Goal: Information Seeking & Learning: Learn about a topic

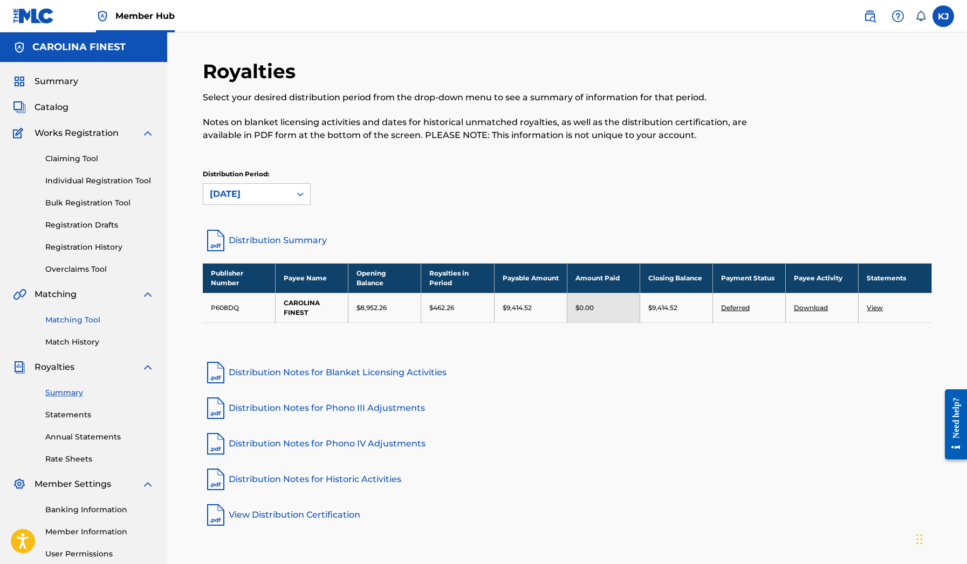
click at [85, 320] on link "Matching Tool" at bounding box center [99, 319] width 109 height 11
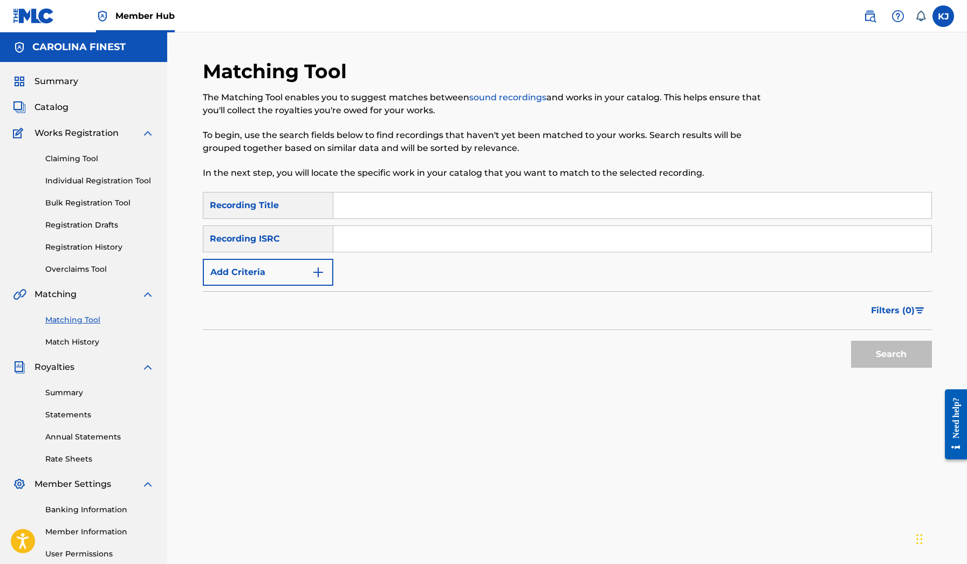
click at [352, 207] on input "Search Form" at bounding box center [632, 206] width 598 height 26
type input "R"
type input "Rnb is back"
click at [891, 354] on button "Search" at bounding box center [891, 354] width 81 height 27
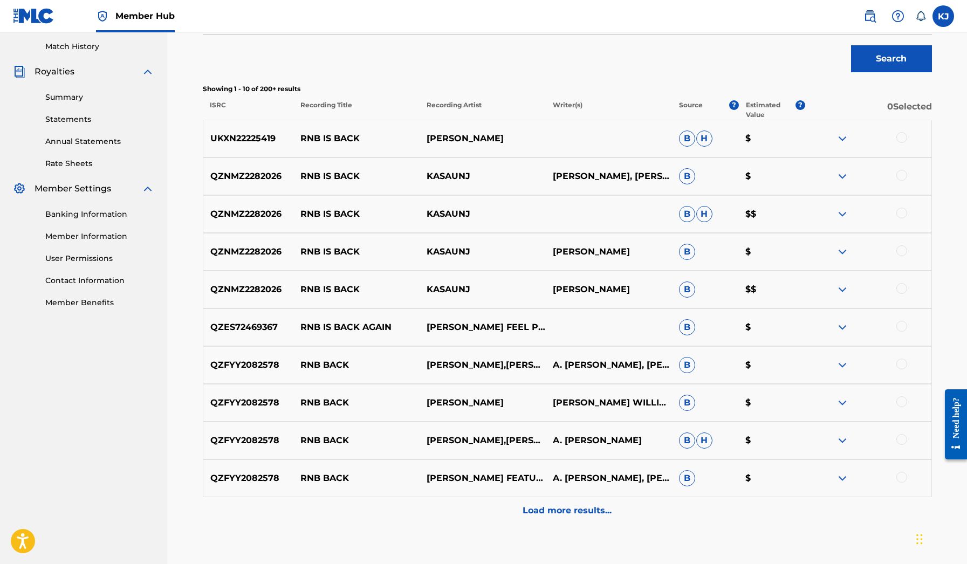
scroll to position [303, 0]
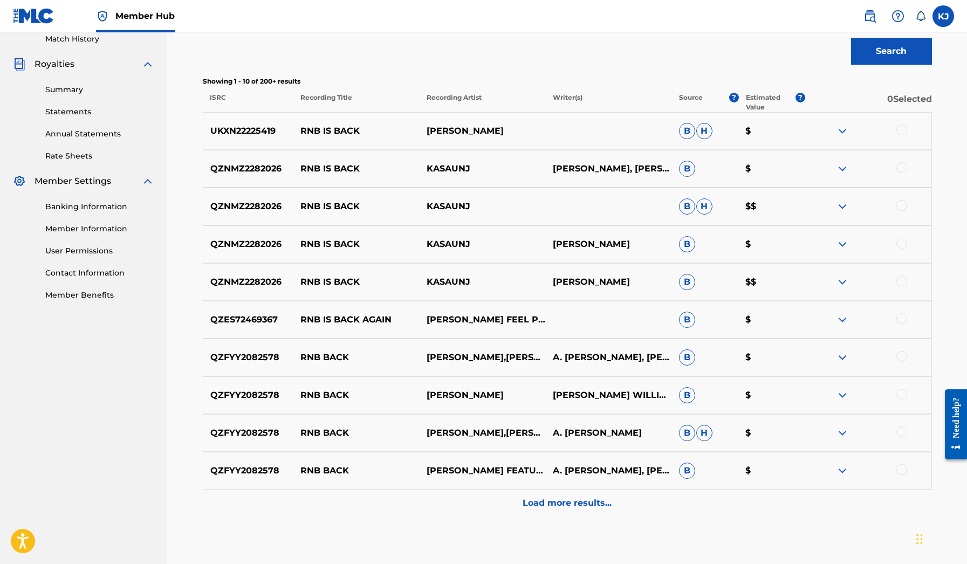
click at [846, 284] on img at bounding box center [842, 282] width 13 height 13
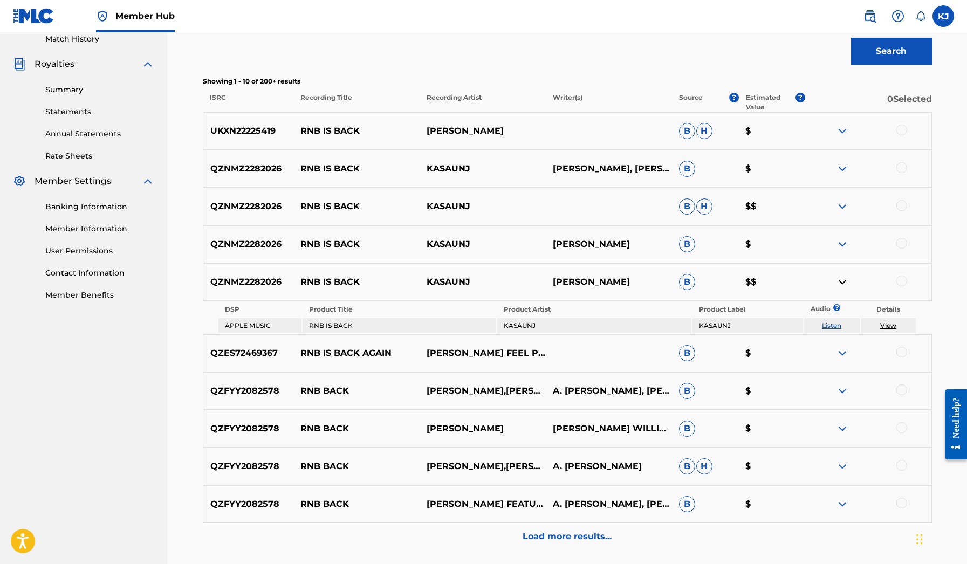
click at [841, 249] on img at bounding box center [842, 244] width 13 height 13
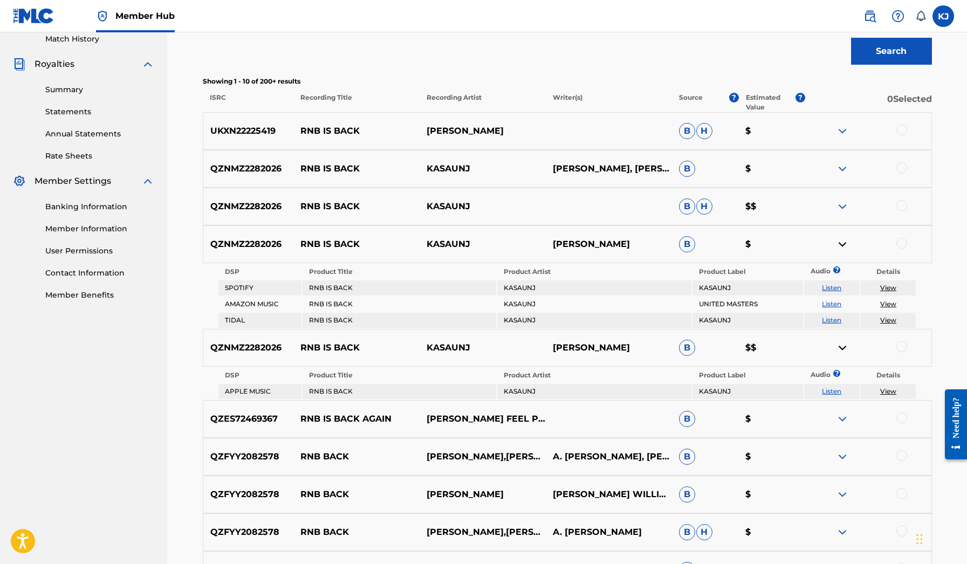
click at [841, 205] on img at bounding box center [842, 206] width 13 height 13
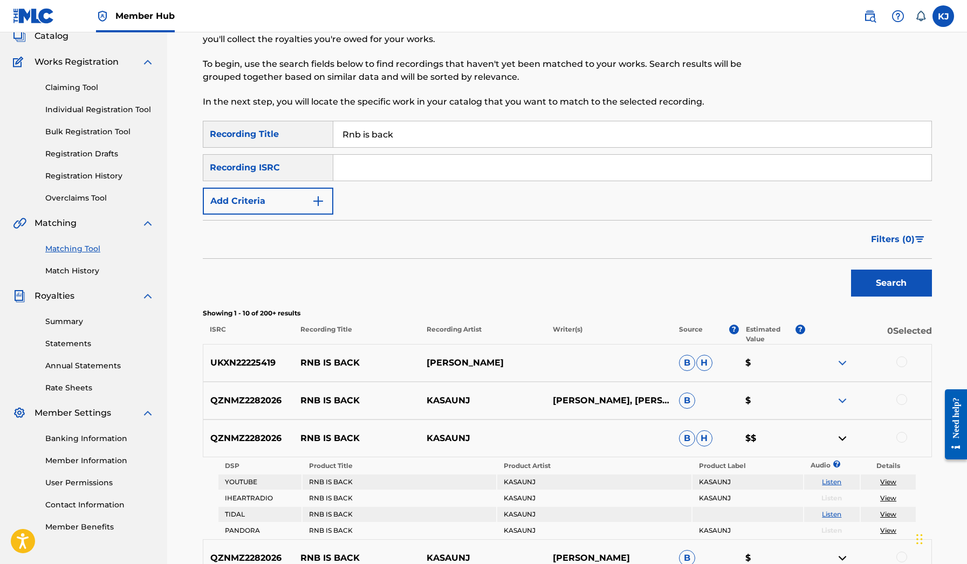
scroll to position [75, 0]
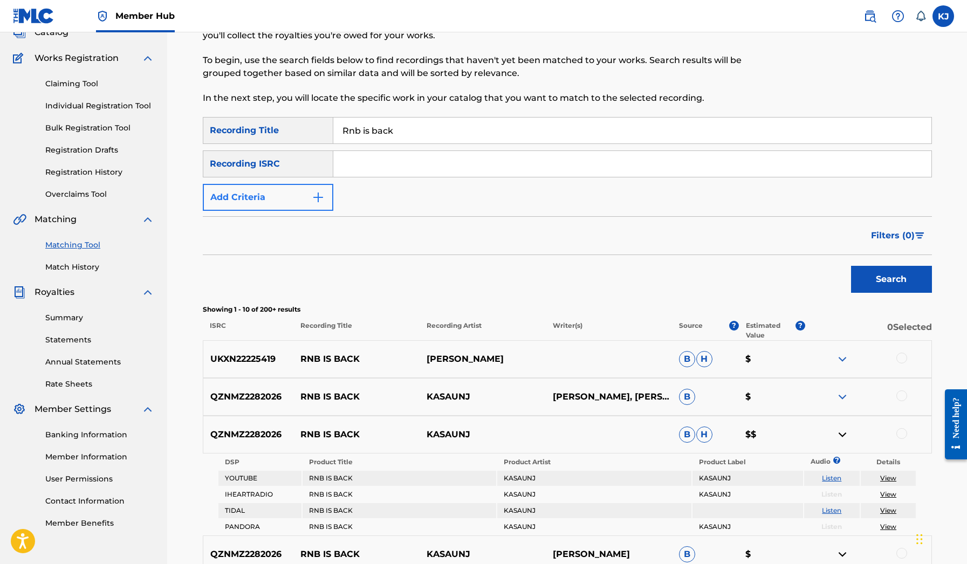
click at [314, 199] on img "Search Form" at bounding box center [318, 197] width 13 height 13
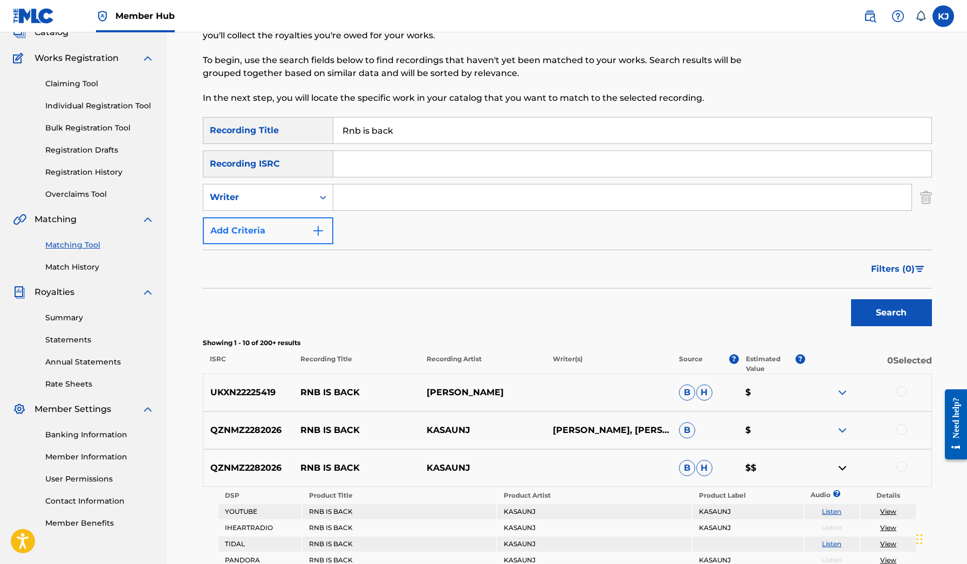
click at [325, 232] on button "Add Criteria" at bounding box center [268, 230] width 131 height 27
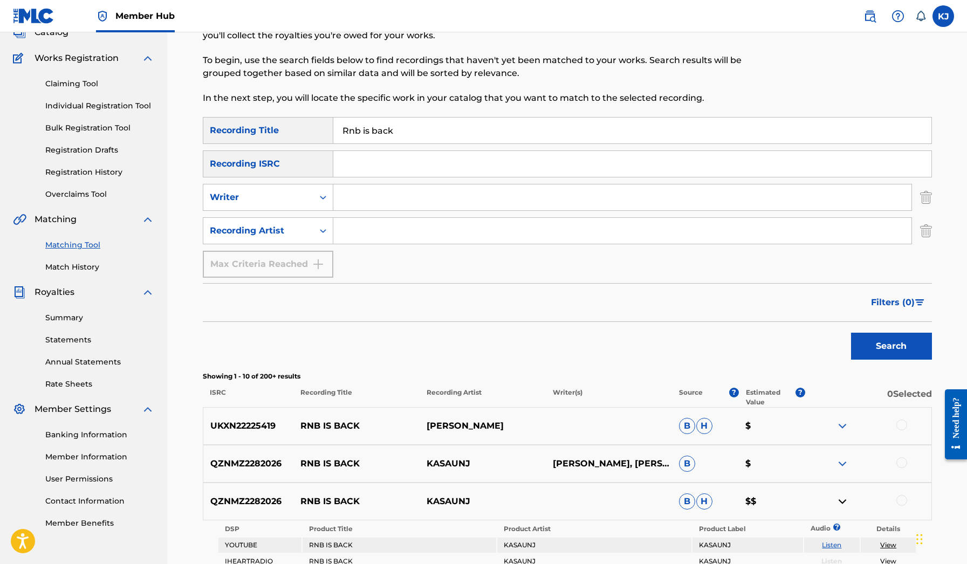
click at [363, 234] on input "Search Form" at bounding box center [622, 231] width 578 height 26
type input "kasaunj"
click at [891, 346] on button "Search" at bounding box center [891, 346] width 81 height 27
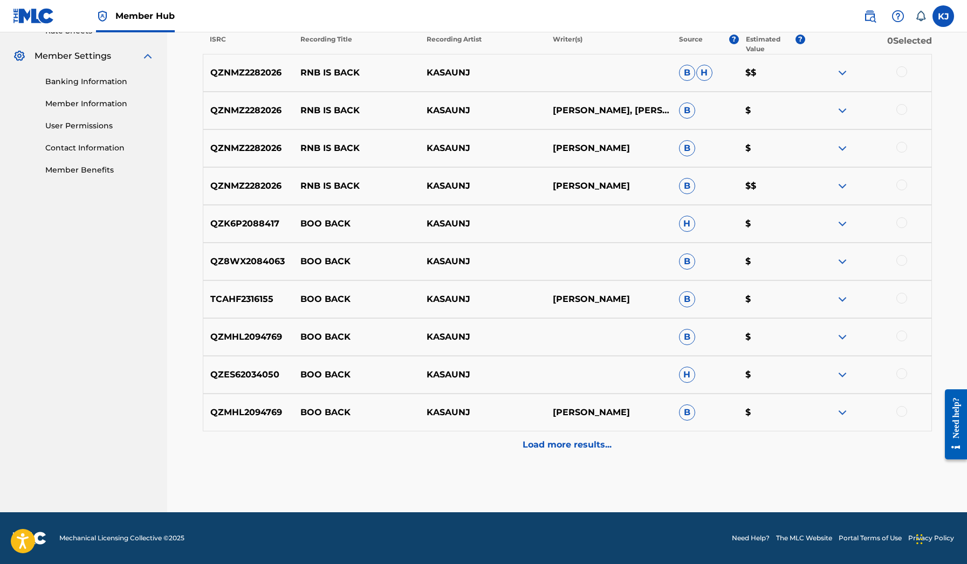
scroll to position [428, 0]
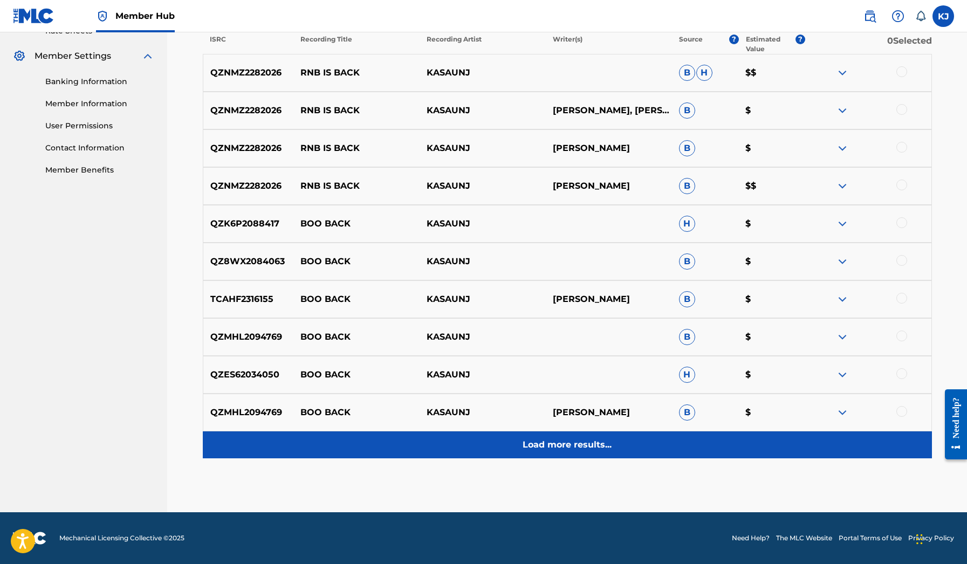
click at [545, 451] on p "Load more results..." at bounding box center [567, 444] width 89 height 13
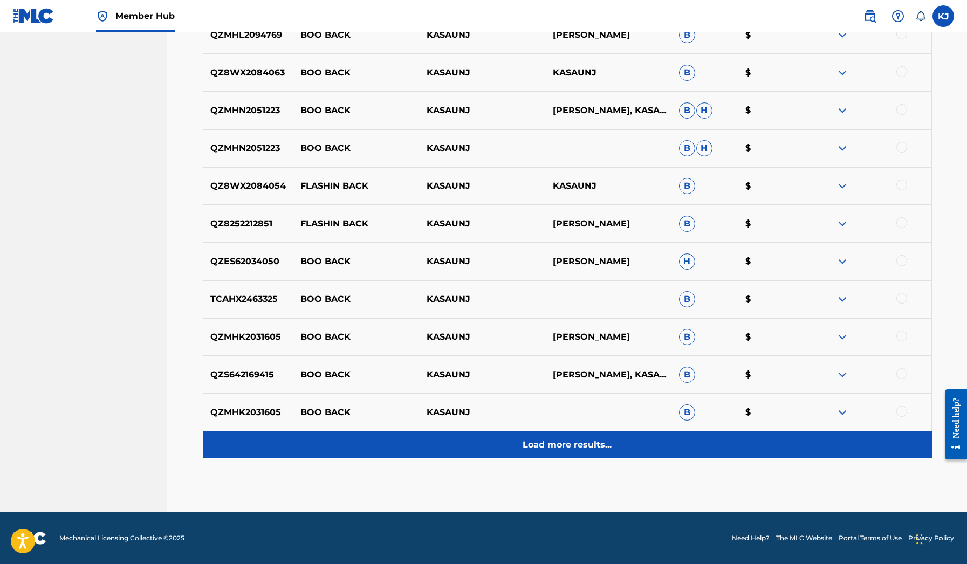
scroll to position [806, 0]
click at [545, 451] on p "Load more results..." at bounding box center [567, 444] width 89 height 13
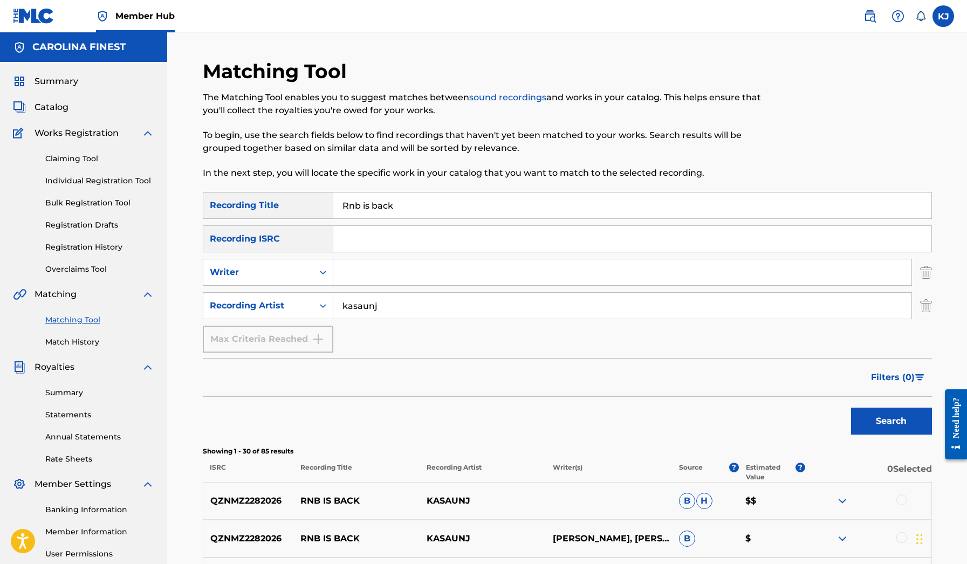
scroll to position [0, 0]
click at [406, 301] on input "kasaunj" at bounding box center [622, 306] width 578 height 26
drag, startPoint x: 388, startPoint y: 238, endPoint x: 379, endPoint y: 201, distance: 38.8
click at [379, 201] on input "Rnb is back" at bounding box center [632, 206] width 598 height 26
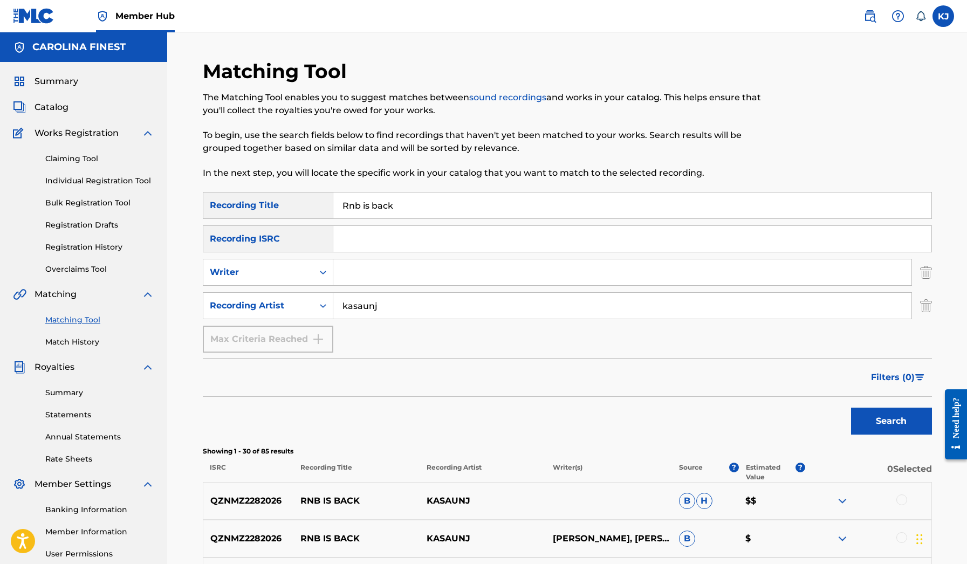
click at [379, 201] on input "Rnb is back" at bounding box center [632, 206] width 598 height 26
click at [383, 298] on input "kasaunj" at bounding box center [622, 306] width 578 height 26
click at [891, 421] on button "Search" at bounding box center [891, 421] width 81 height 27
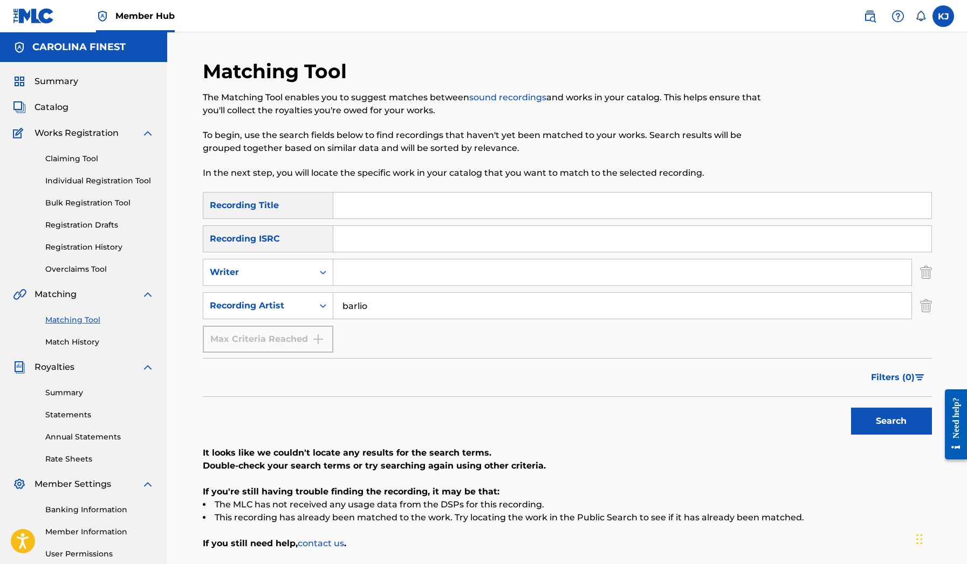
click at [891, 421] on button "Search" at bounding box center [891, 421] width 81 height 27
type input "barlito"
click at [891, 421] on button "Search" at bounding box center [891, 421] width 81 height 27
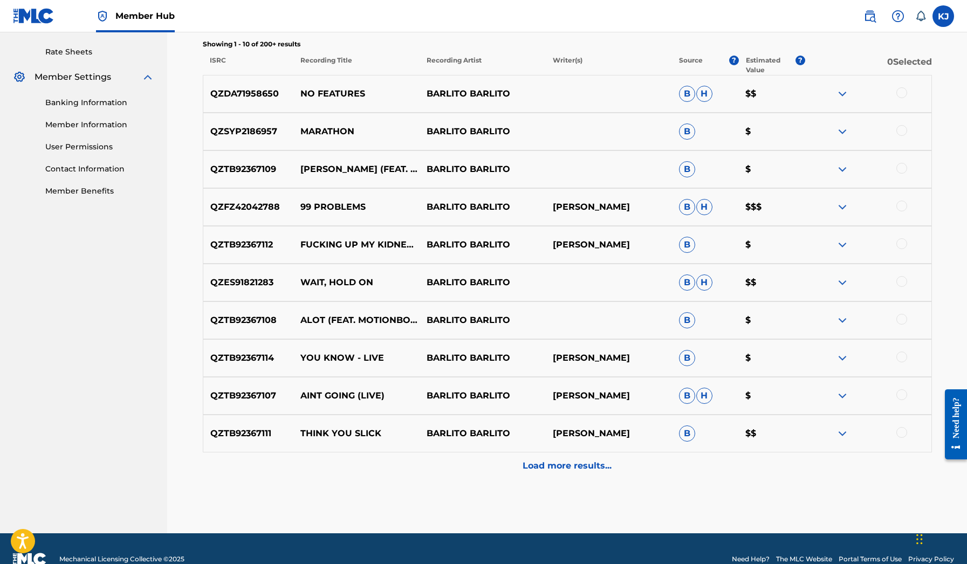
scroll to position [422, 0]
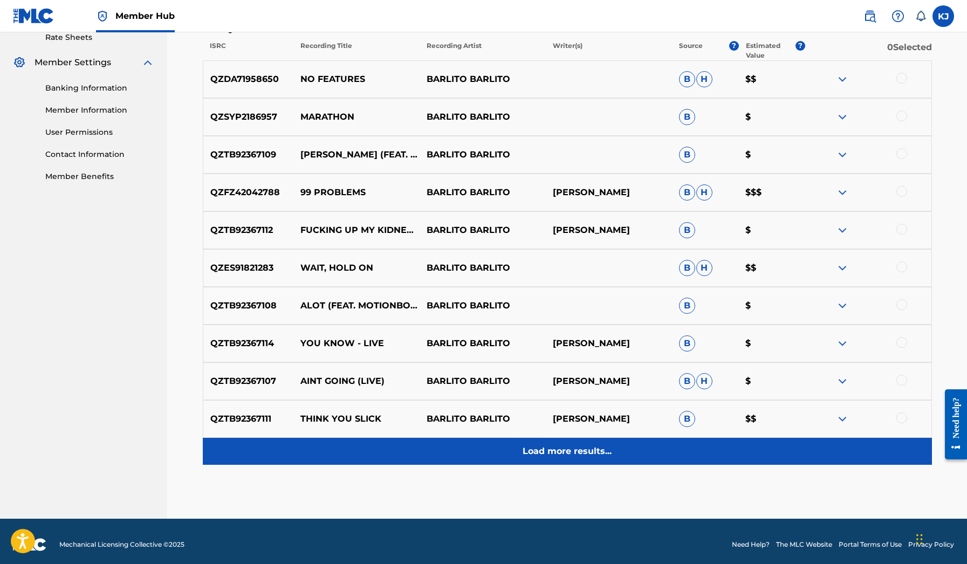
click at [544, 460] on div "Load more results..." at bounding box center [567, 451] width 729 height 27
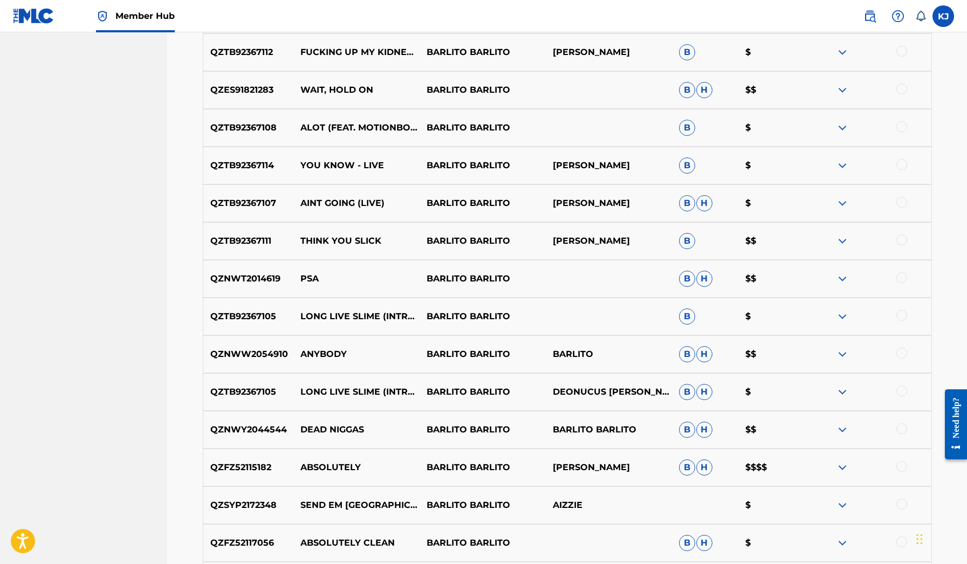
scroll to position [806, 0]
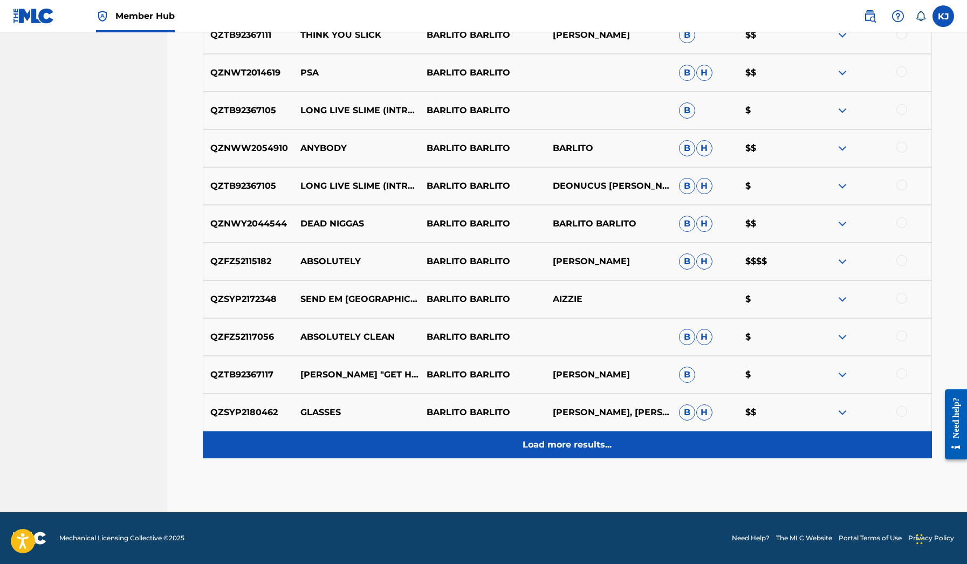
click at [577, 437] on div "Load more results..." at bounding box center [567, 444] width 729 height 27
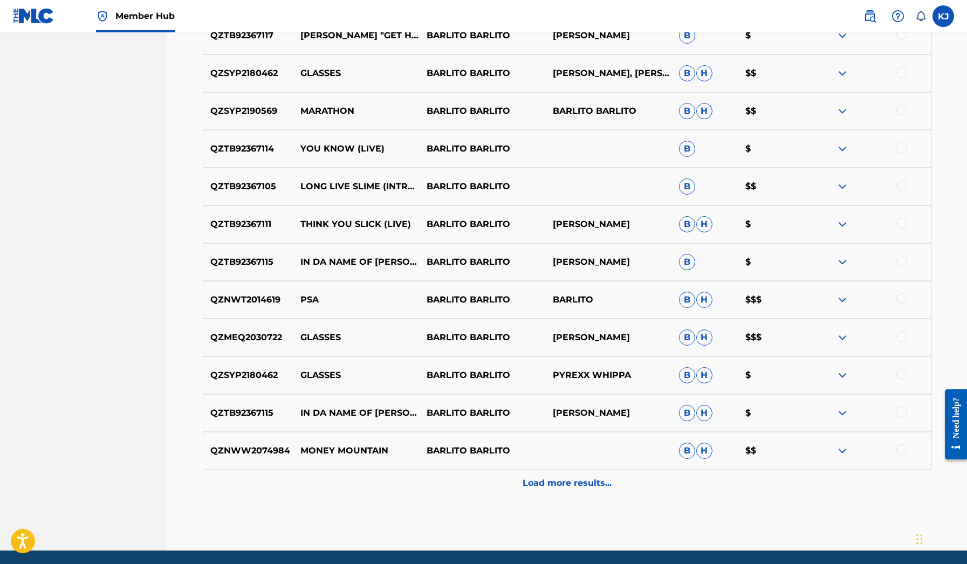
scroll to position [1182, 0]
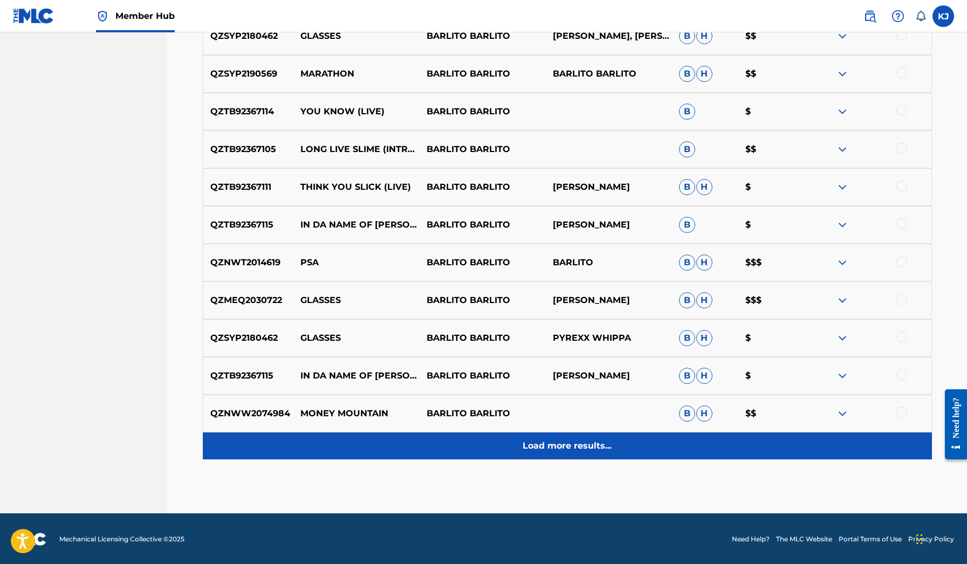
click at [582, 450] on p "Load more results..." at bounding box center [567, 446] width 89 height 13
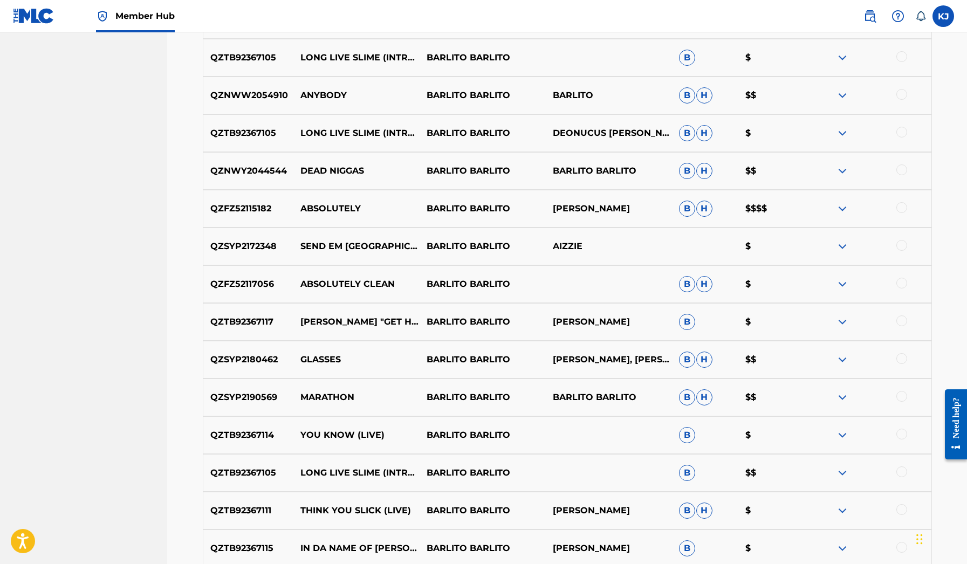
scroll to position [856, 0]
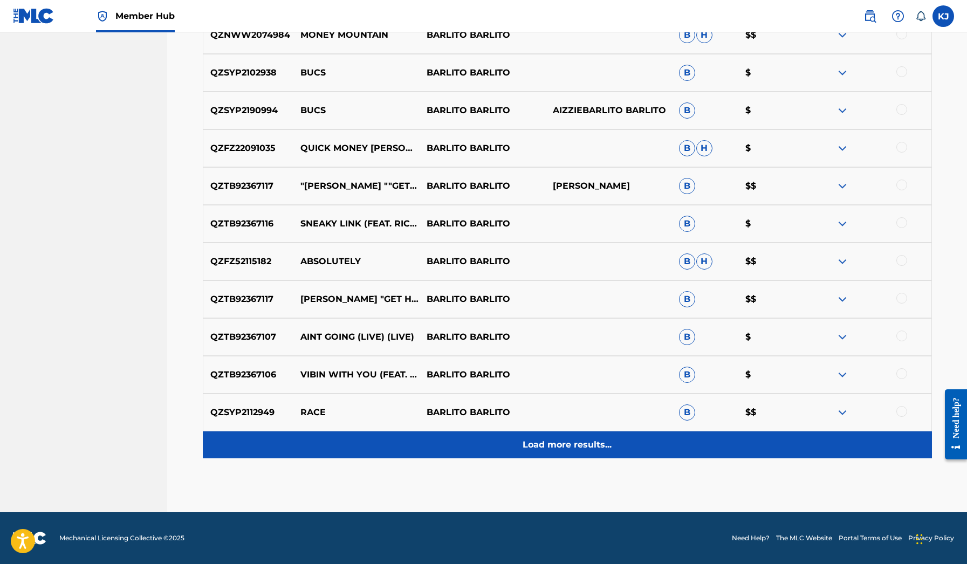
click at [559, 435] on div "Load more results..." at bounding box center [567, 444] width 729 height 27
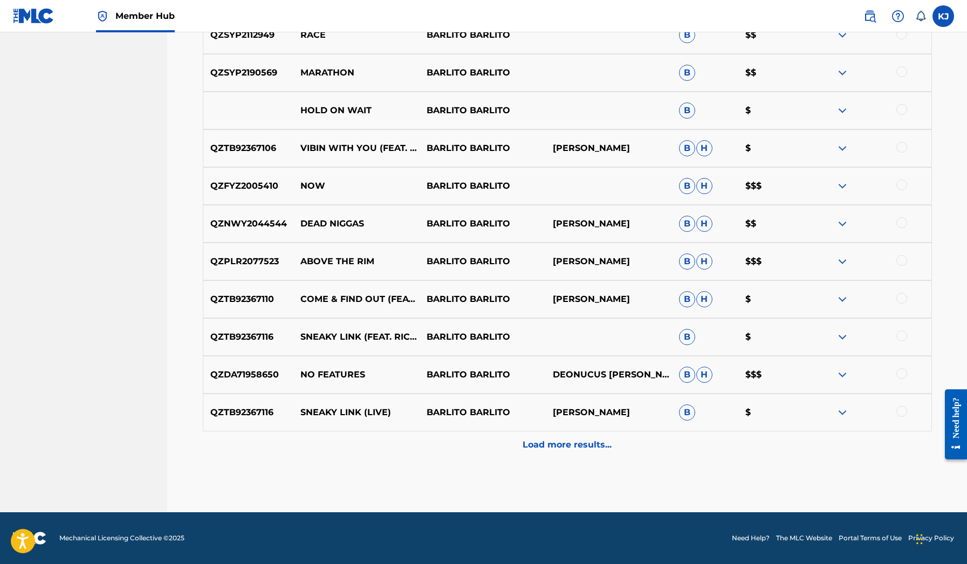
scroll to position [1938, 0]
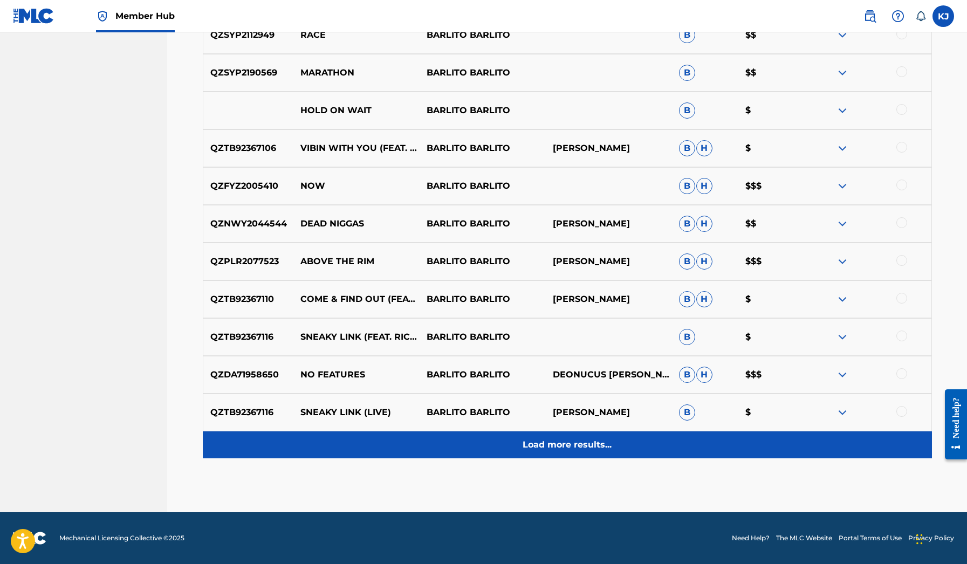
click at [596, 441] on p "Load more results..." at bounding box center [567, 444] width 89 height 13
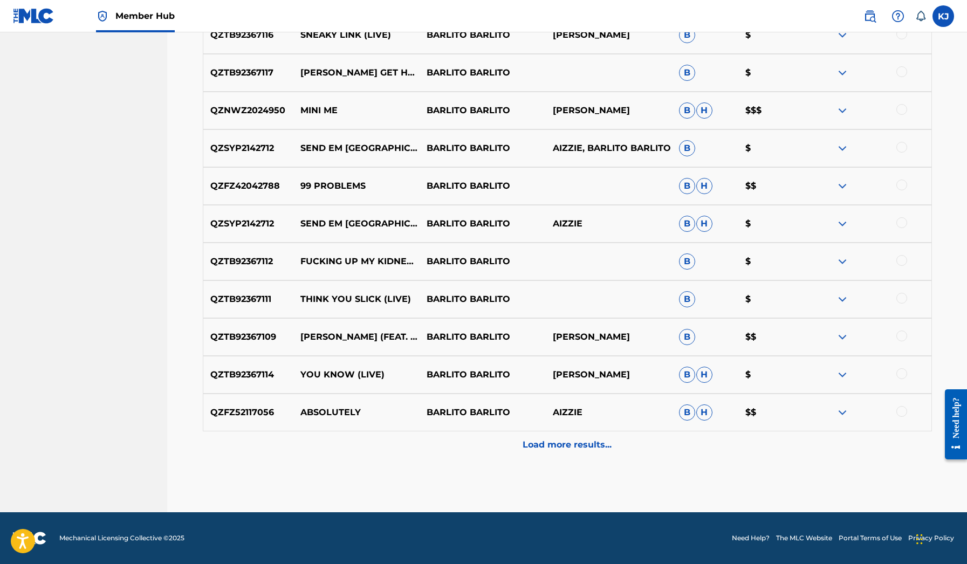
scroll to position [2316, 0]
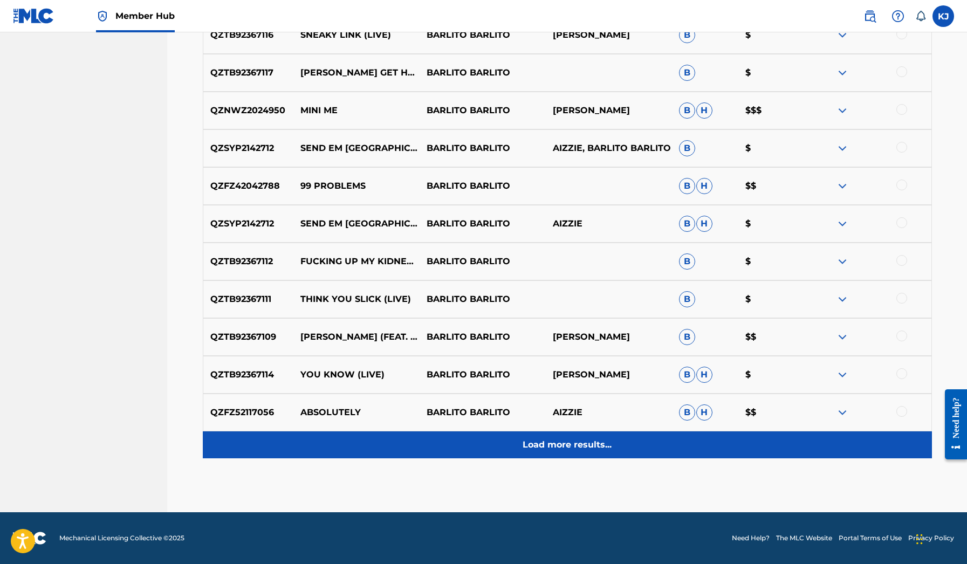
click at [596, 441] on p "Load more results..." at bounding box center [567, 444] width 89 height 13
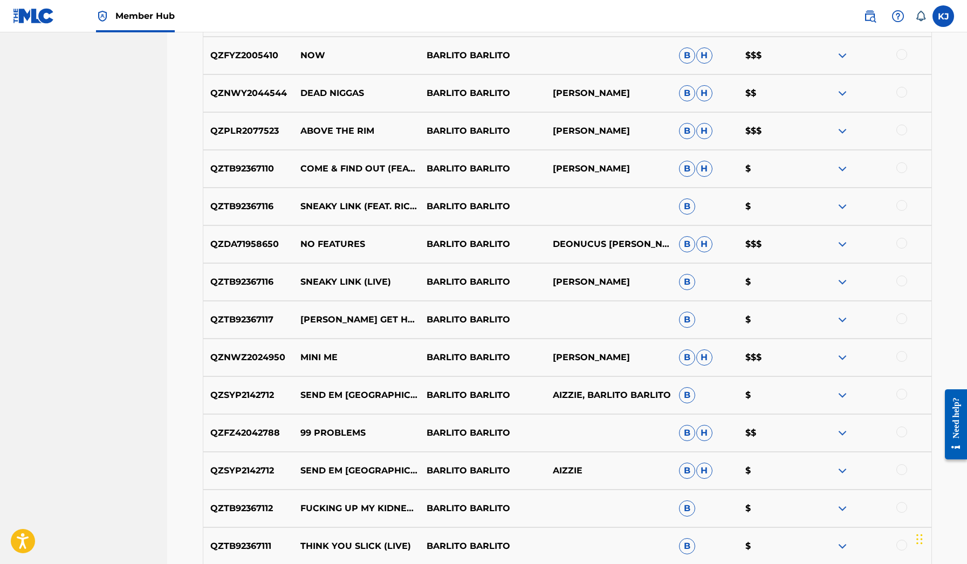
scroll to position [2047, 0]
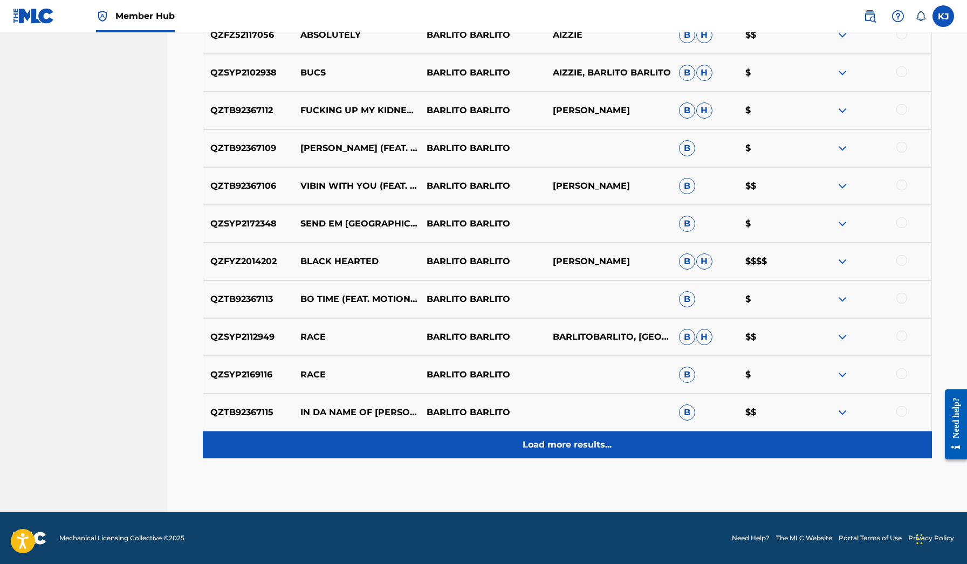
click at [541, 431] on div "Load more results..." at bounding box center [567, 444] width 729 height 27
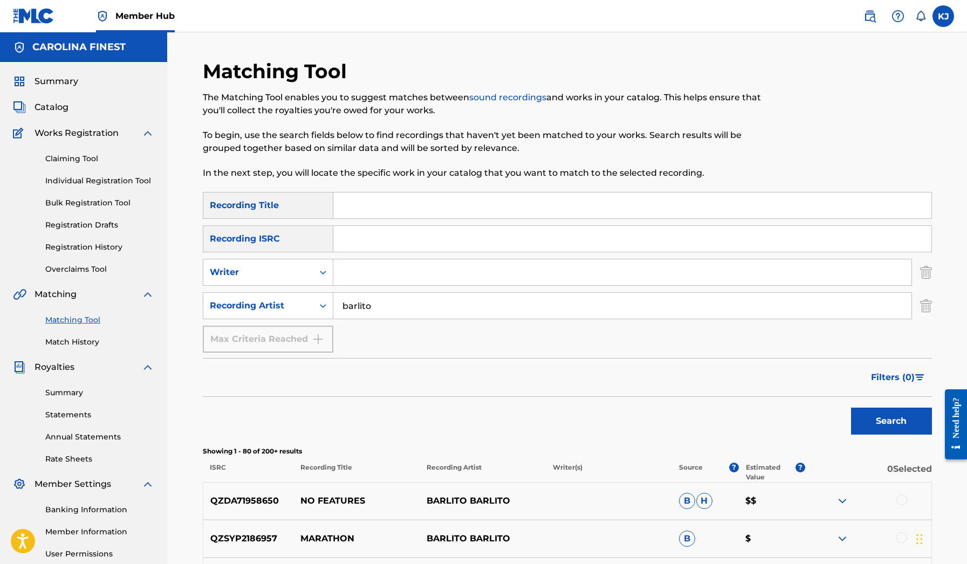
scroll to position [0, 0]
click at [393, 308] on input "barlito" at bounding box center [622, 306] width 578 height 26
click at [891, 421] on button "Search" at bounding box center [891, 421] width 81 height 27
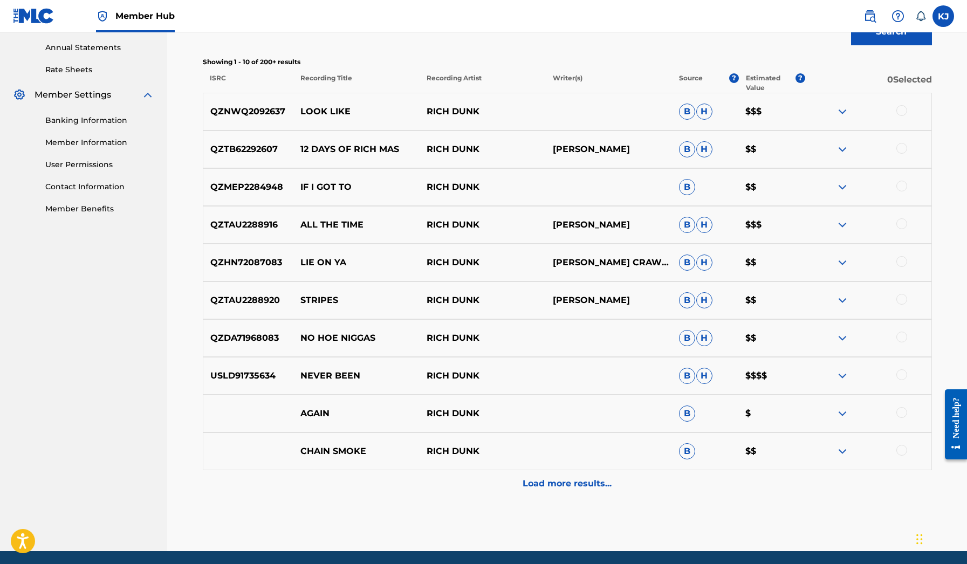
scroll to position [415, 0]
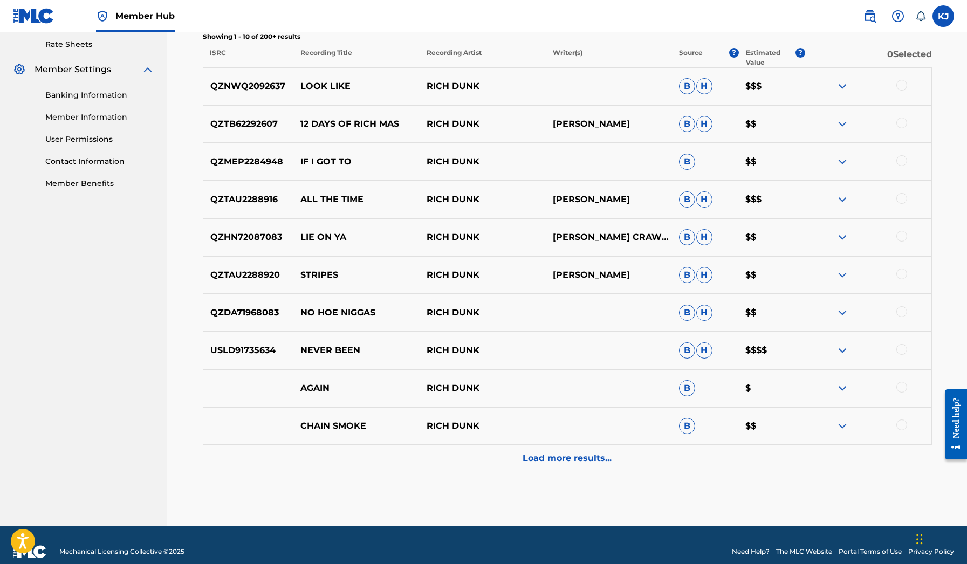
click at [836, 352] on img at bounding box center [842, 350] width 13 height 13
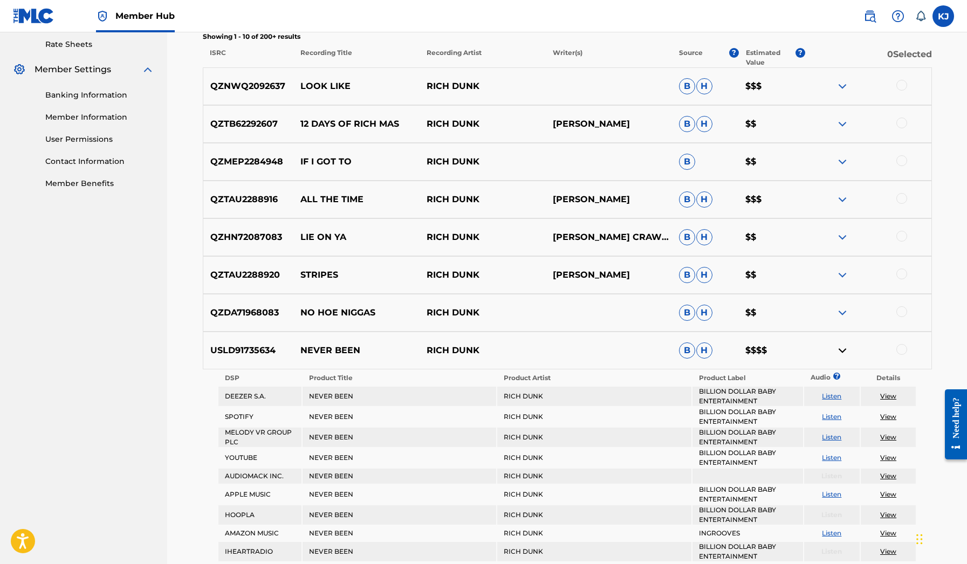
click at [836, 352] on img at bounding box center [842, 350] width 13 height 13
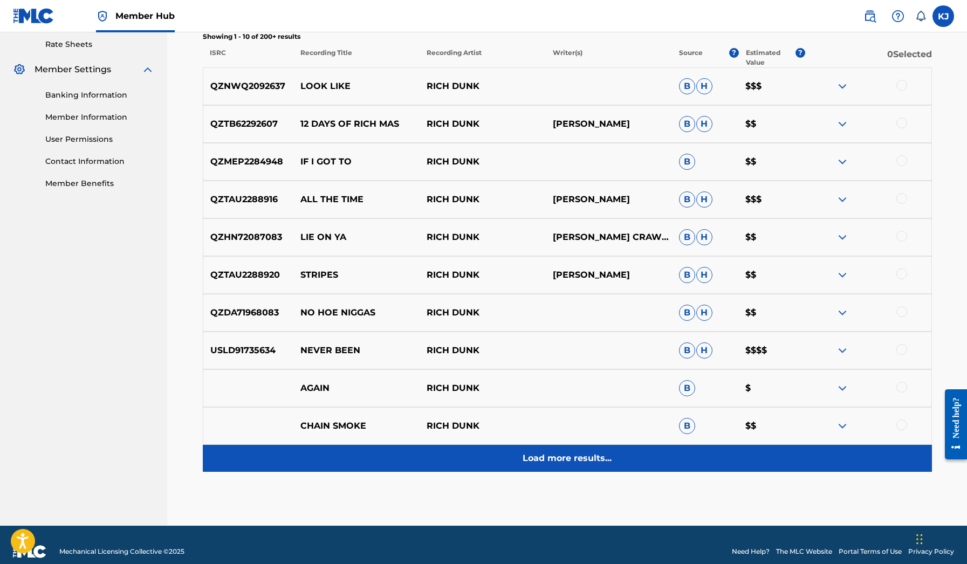
click at [530, 469] on div "Load more results..." at bounding box center [567, 458] width 729 height 27
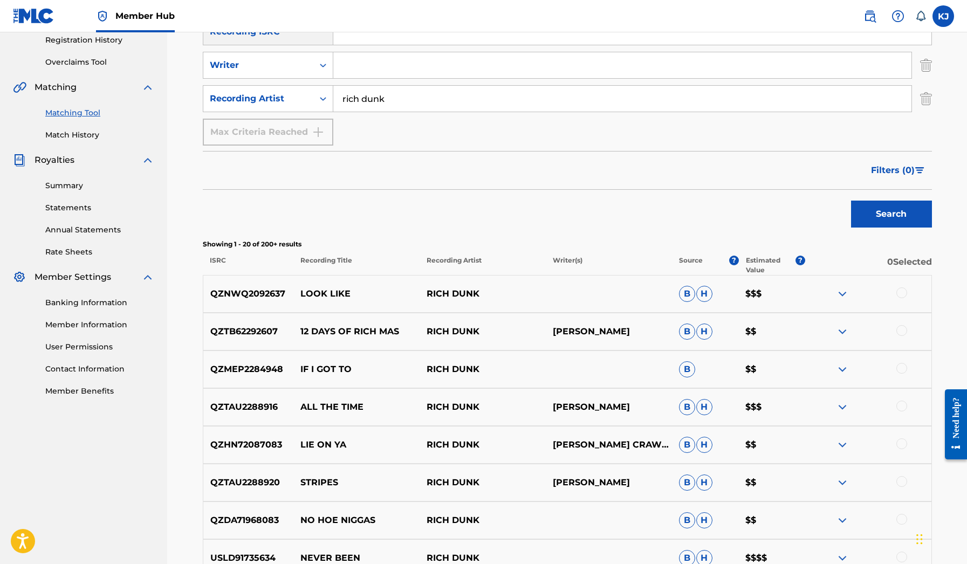
scroll to position [178, 0]
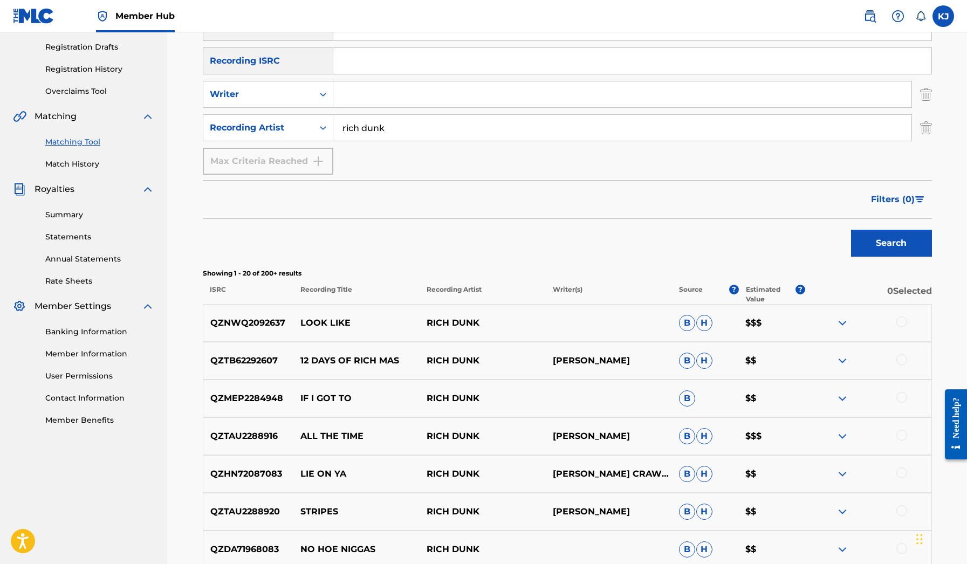
click at [415, 120] on input "rich dunk" at bounding box center [622, 128] width 578 height 26
type input "dababy"
click at [891, 243] on button "Search" at bounding box center [891, 243] width 81 height 27
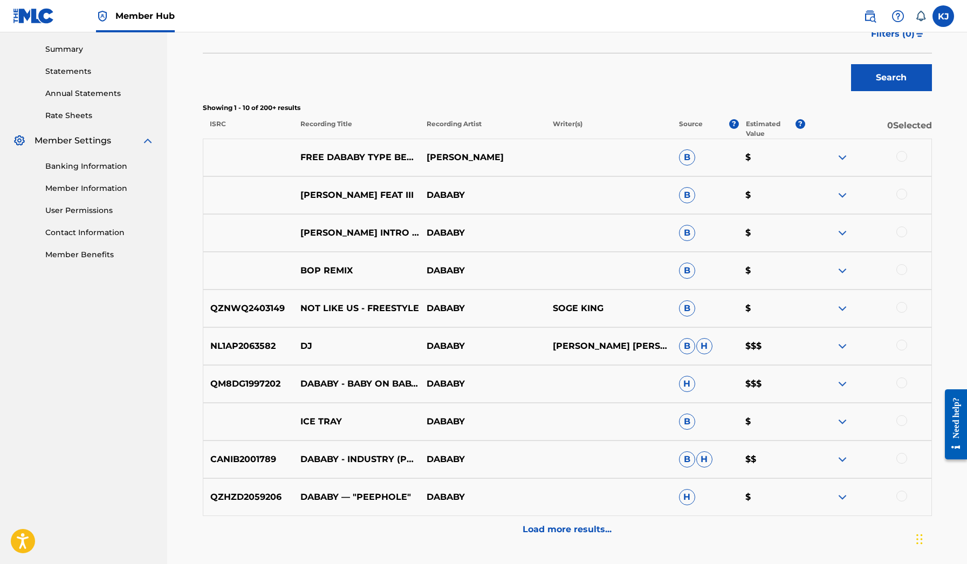
scroll to position [322, 0]
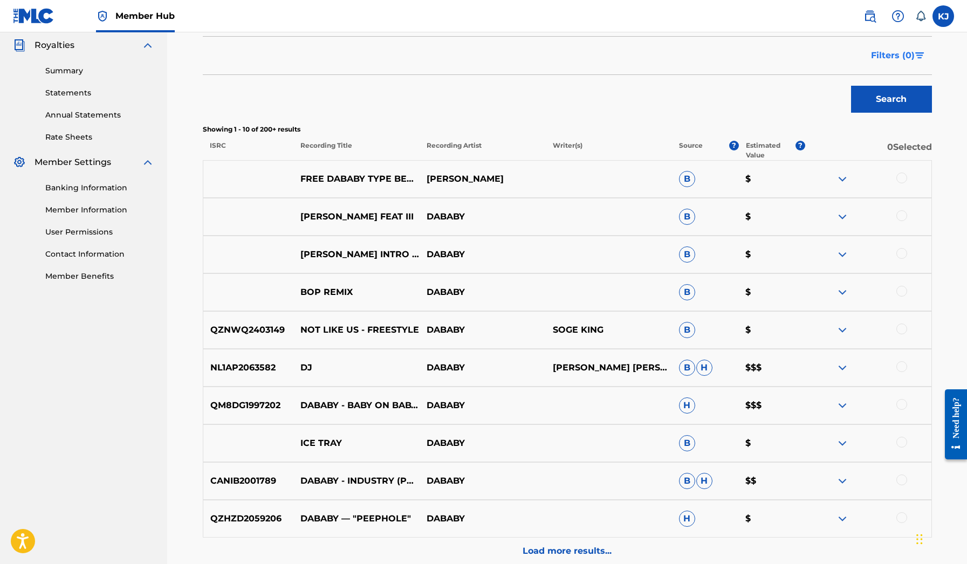
click at [925, 46] on button "Filters ( 0 )" at bounding box center [897, 55] width 67 height 27
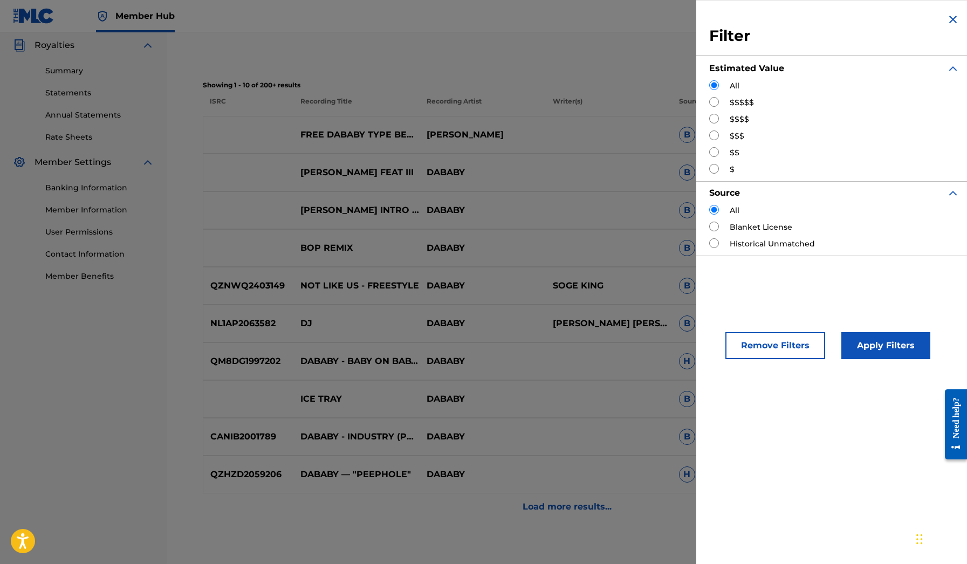
click at [715, 104] on input "Search Form" at bounding box center [714, 102] width 10 height 10
radio input "true"
click at [896, 340] on button "Apply Filters" at bounding box center [885, 345] width 89 height 27
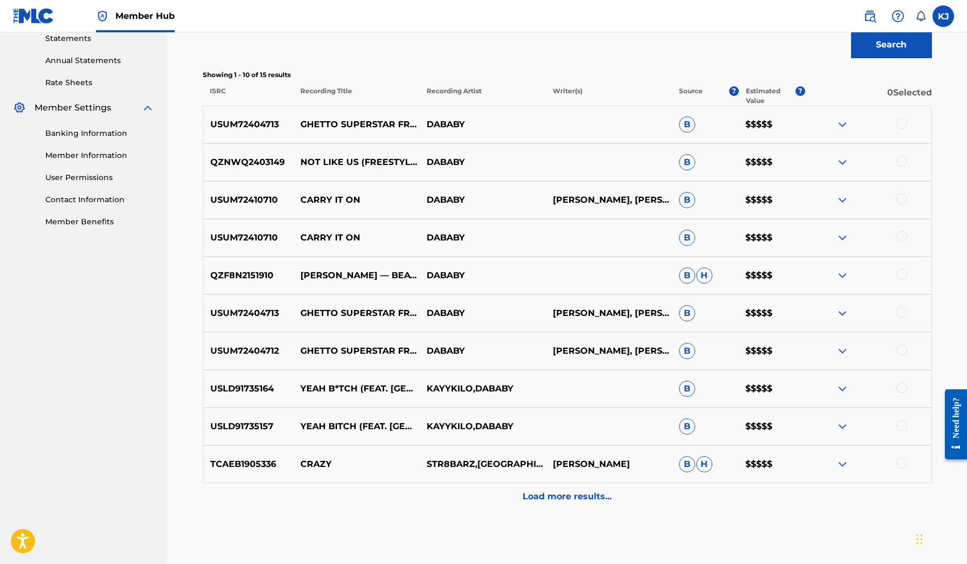
scroll to position [377, 0]
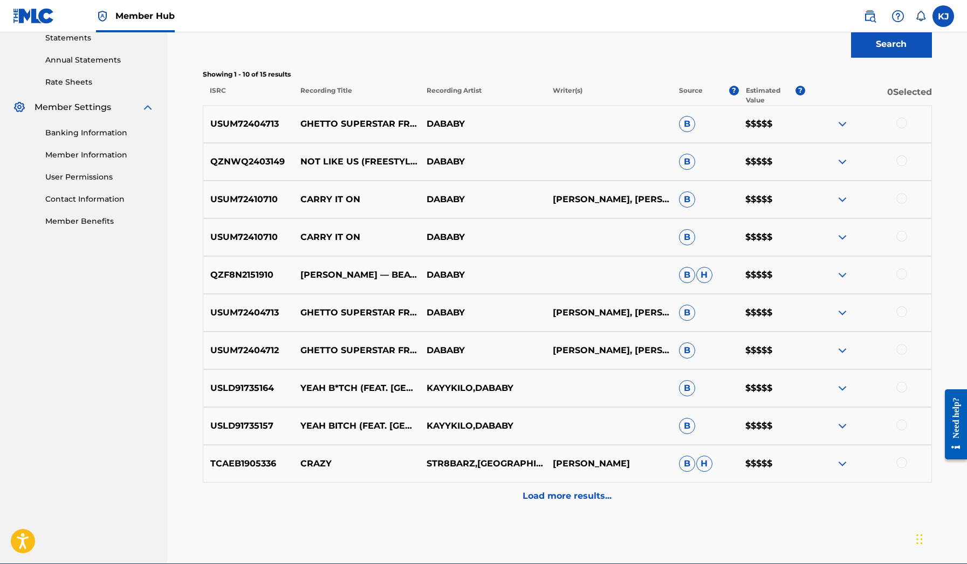
click at [833, 125] on div at bounding box center [868, 124] width 126 height 13
click at [839, 125] on img at bounding box center [842, 124] width 13 height 13
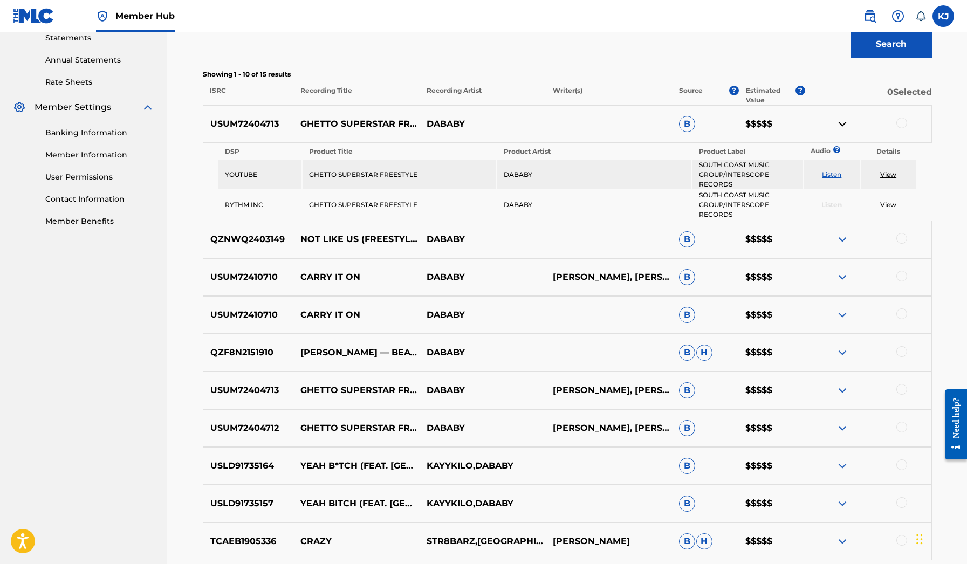
click at [839, 125] on img at bounding box center [842, 124] width 13 height 13
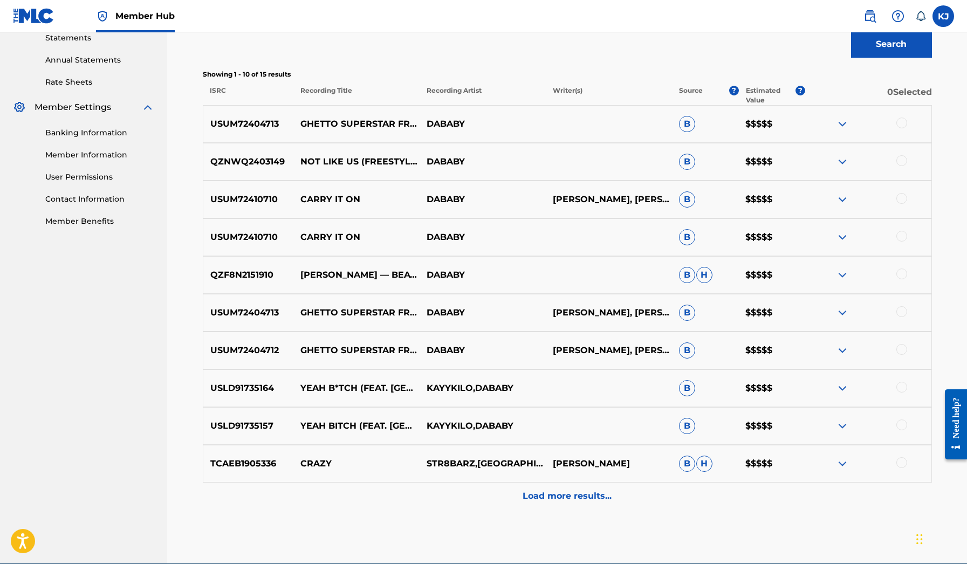
click at [836, 166] on img at bounding box center [842, 161] width 13 height 13
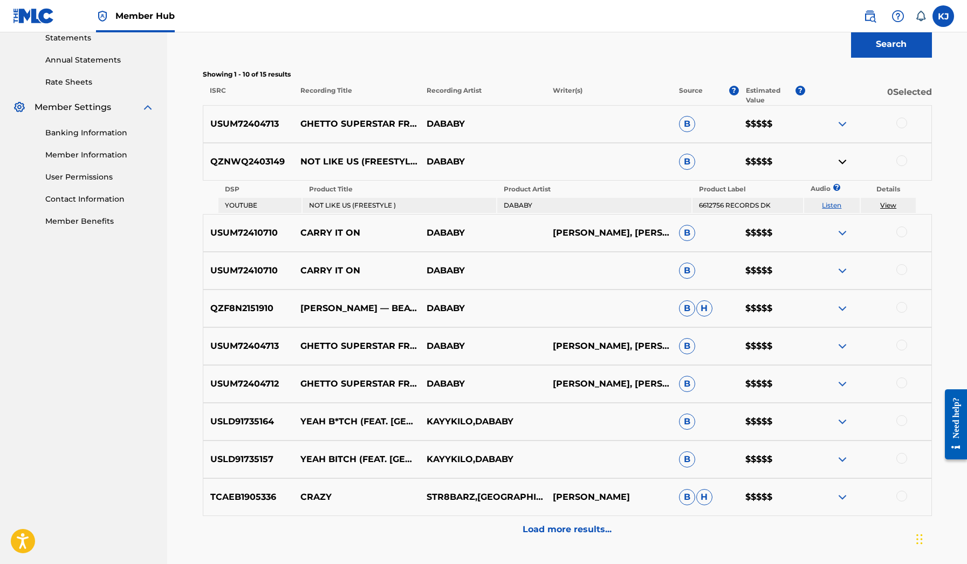
click at [836, 166] on img at bounding box center [842, 161] width 13 height 13
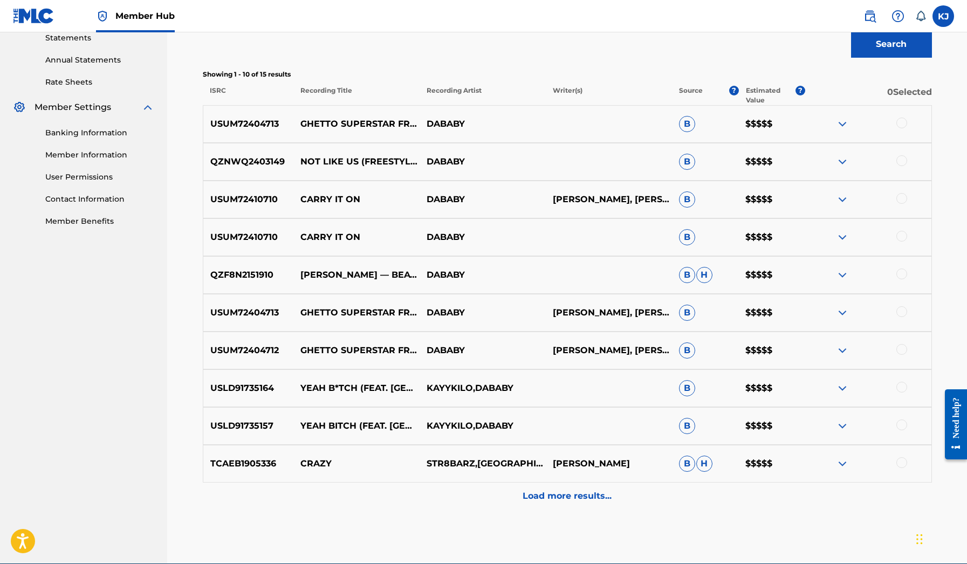
click at [840, 196] on img at bounding box center [842, 199] width 13 height 13
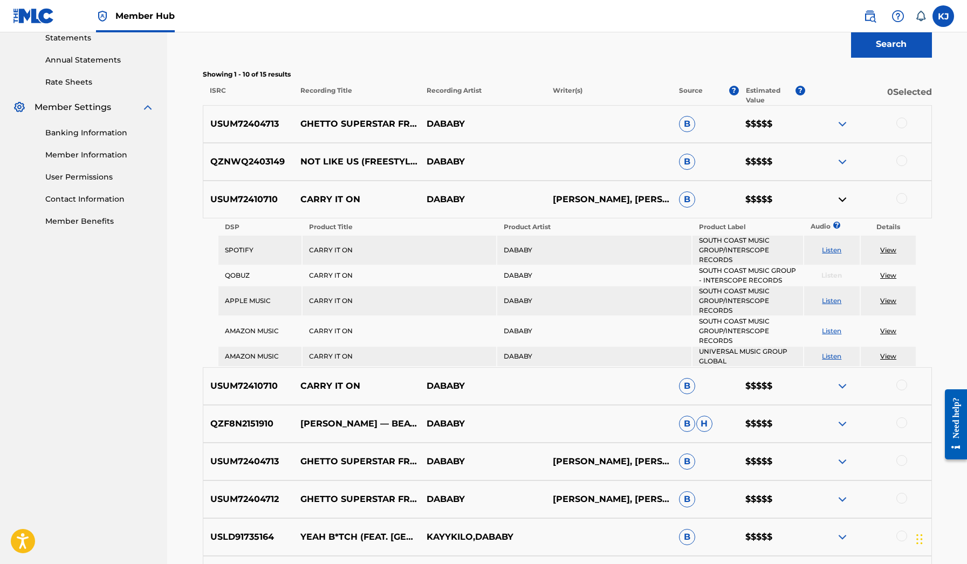
click at [840, 196] on img at bounding box center [842, 199] width 13 height 13
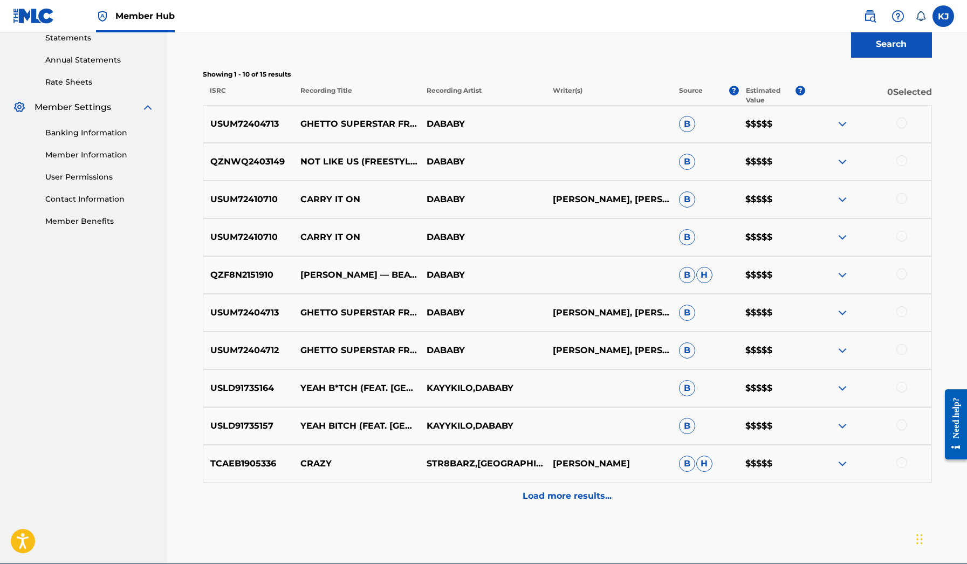
click at [840, 237] on img at bounding box center [842, 237] width 13 height 13
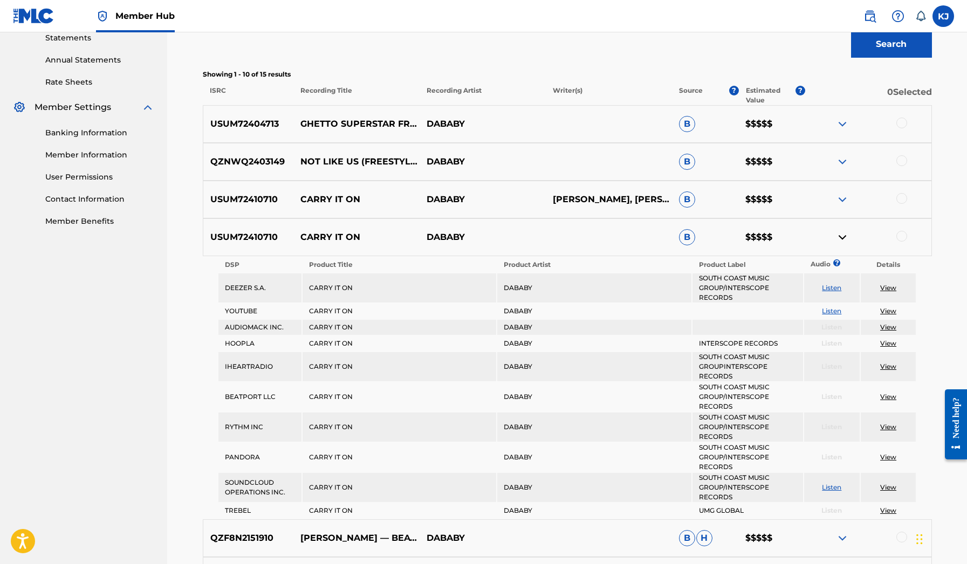
click at [840, 237] on img at bounding box center [842, 237] width 13 height 13
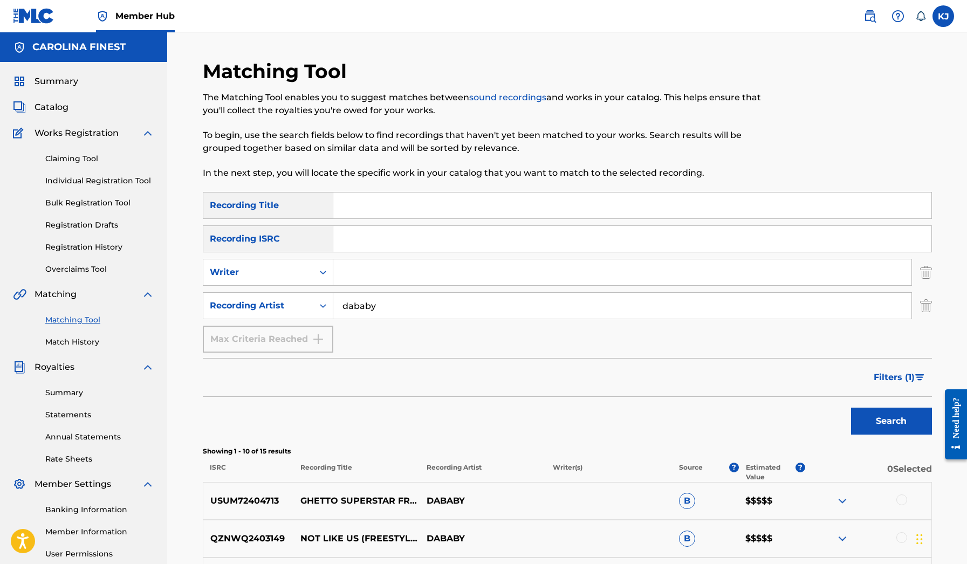
scroll to position [0, 0]
click at [477, 287] on div "SearchWithCriteria4f068537-227b-44cc-973d-772a3103f6f9 Recording Title SearchWi…" at bounding box center [567, 272] width 729 height 161
click at [442, 308] on input "dababy" at bounding box center [622, 306] width 578 height 26
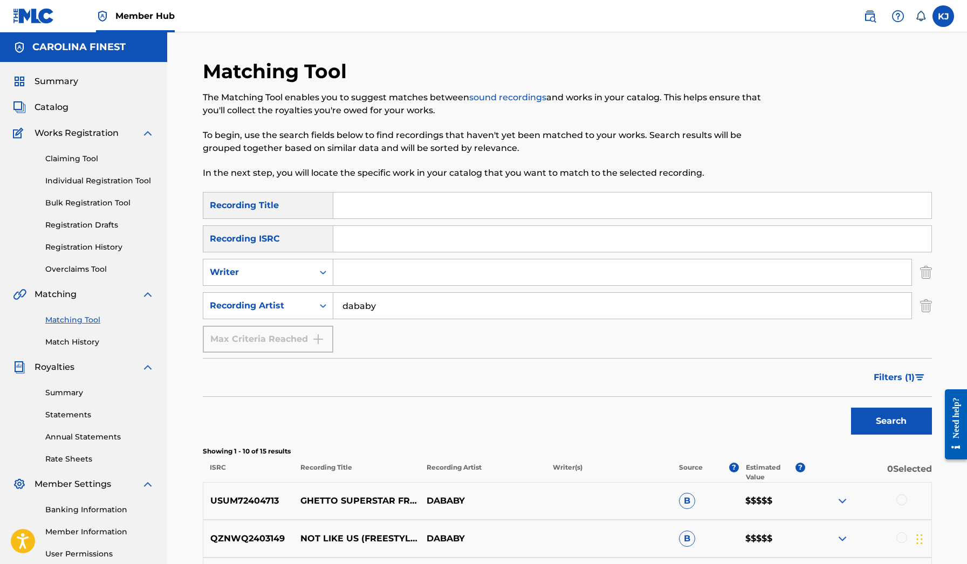
click at [442, 308] on input "dababy" at bounding box center [622, 306] width 578 height 26
click at [71, 80] on span "Summary" at bounding box center [57, 81] width 44 height 13
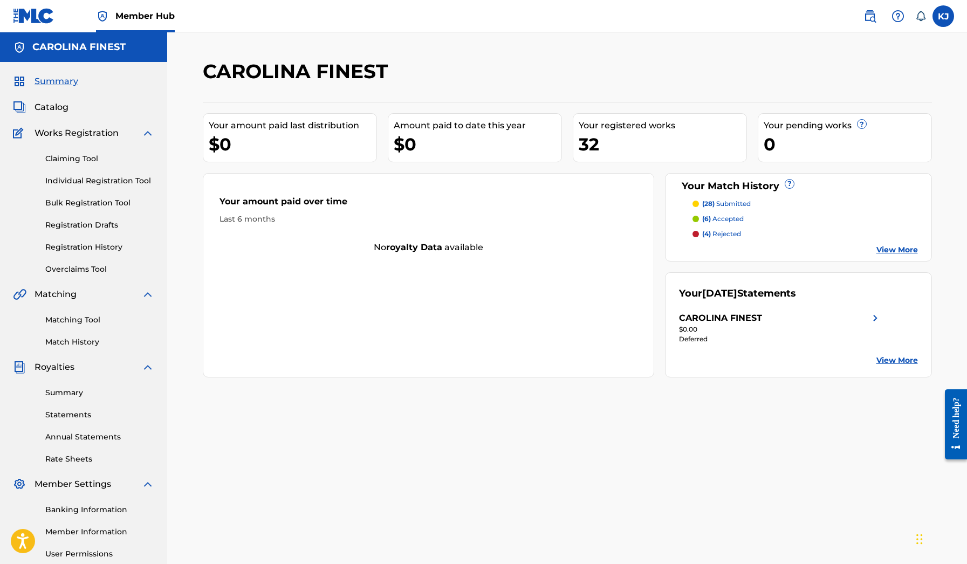
click at [894, 251] on link "View More" at bounding box center [897, 249] width 42 height 11
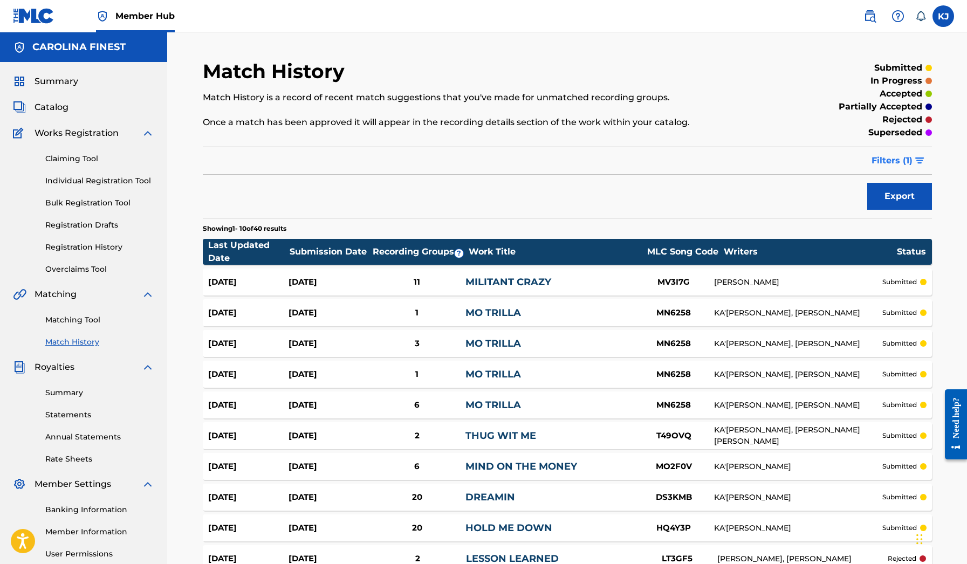
click at [914, 162] on button "Filters ( 1 )" at bounding box center [898, 160] width 67 height 27
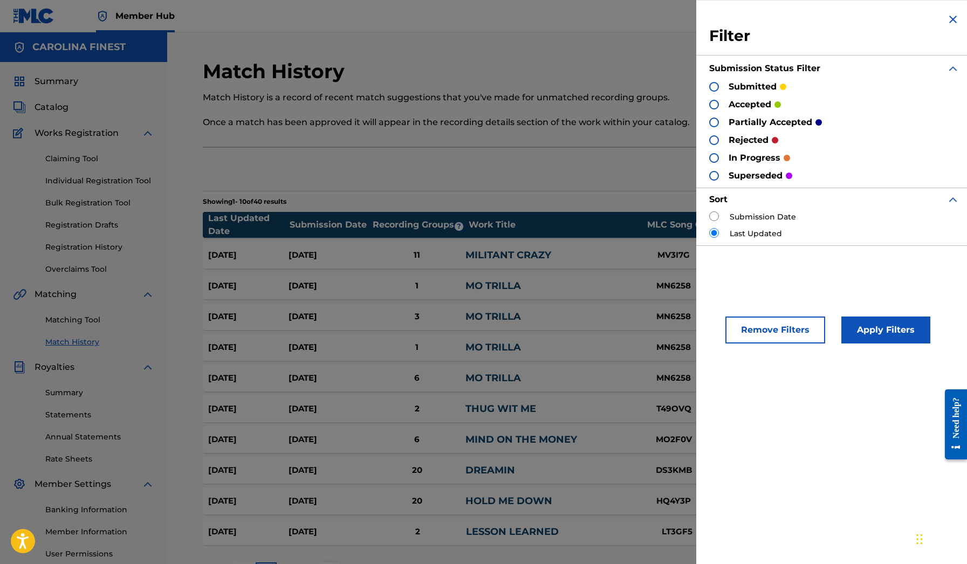
click at [716, 138] on div at bounding box center [714, 140] width 10 height 10
click at [864, 334] on button "Apply Filters" at bounding box center [885, 330] width 89 height 27
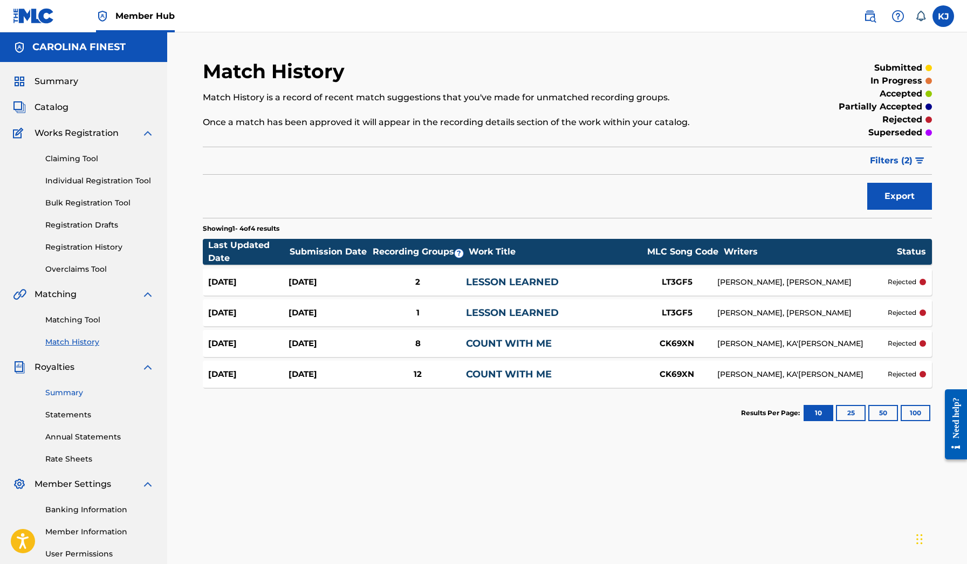
click at [76, 394] on link "Summary" at bounding box center [99, 392] width 109 height 11
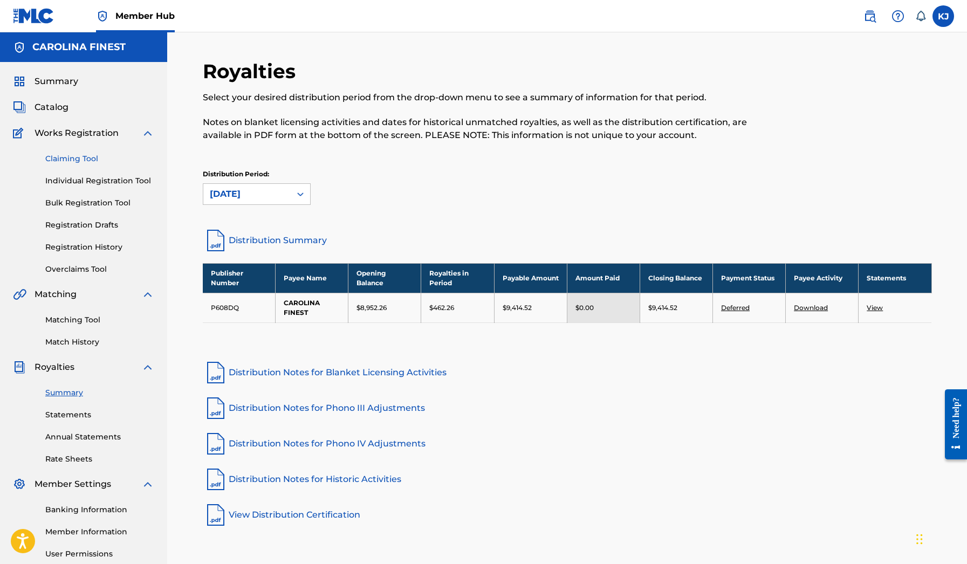
click at [84, 159] on link "Claiming Tool" at bounding box center [99, 158] width 109 height 11
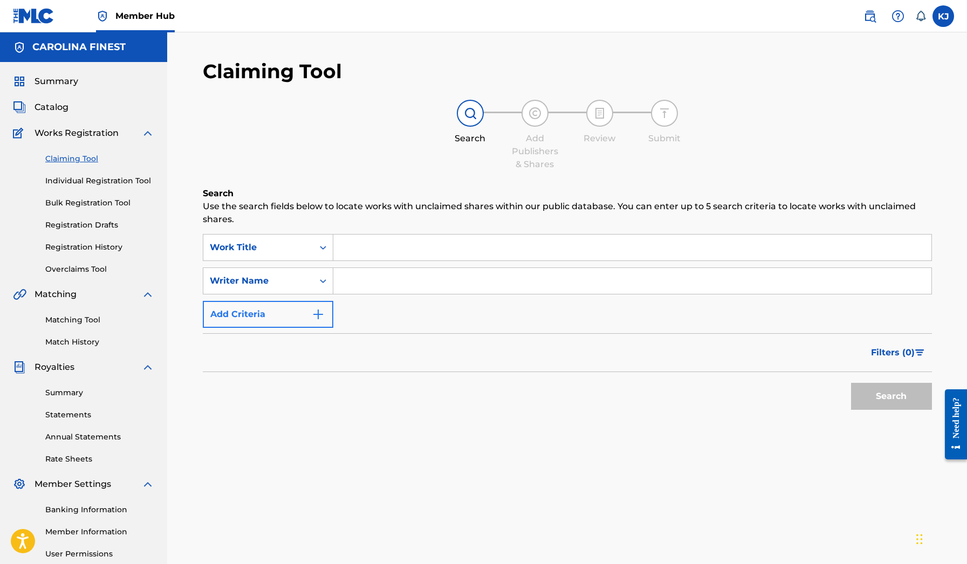
click at [326, 317] on button "Add Criteria" at bounding box center [268, 314] width 131 height 27
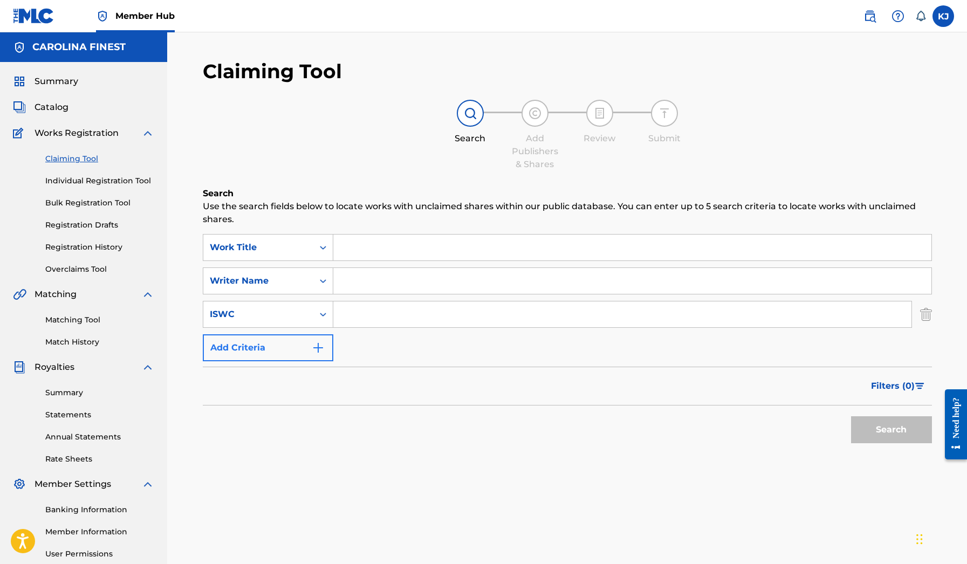
click at [310, 344] on button "Add Criteria" at bounding box center [268, 347] width 131 height 27
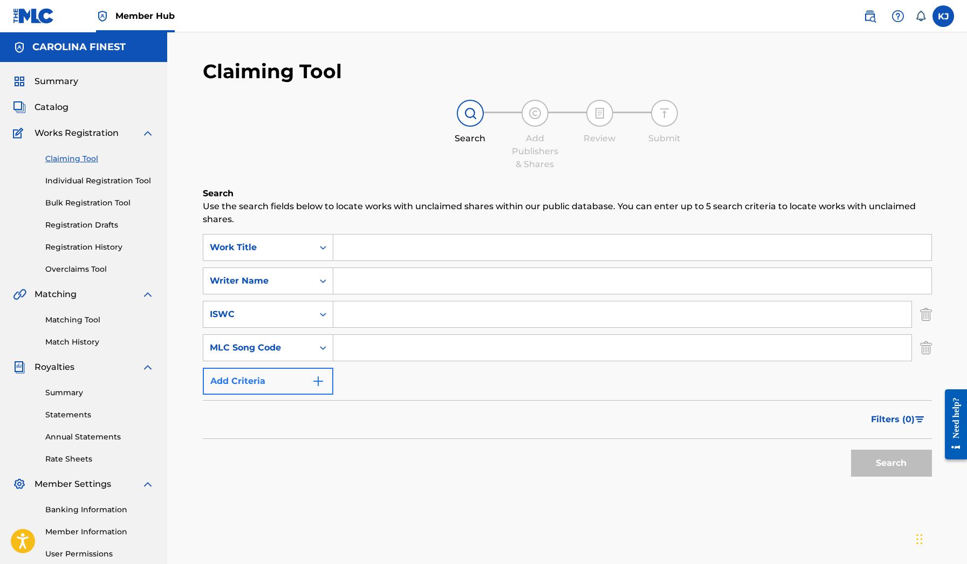
click at [332, 375] on button "Add Criteria" at bounding box center [268, 381] width 131 height 27
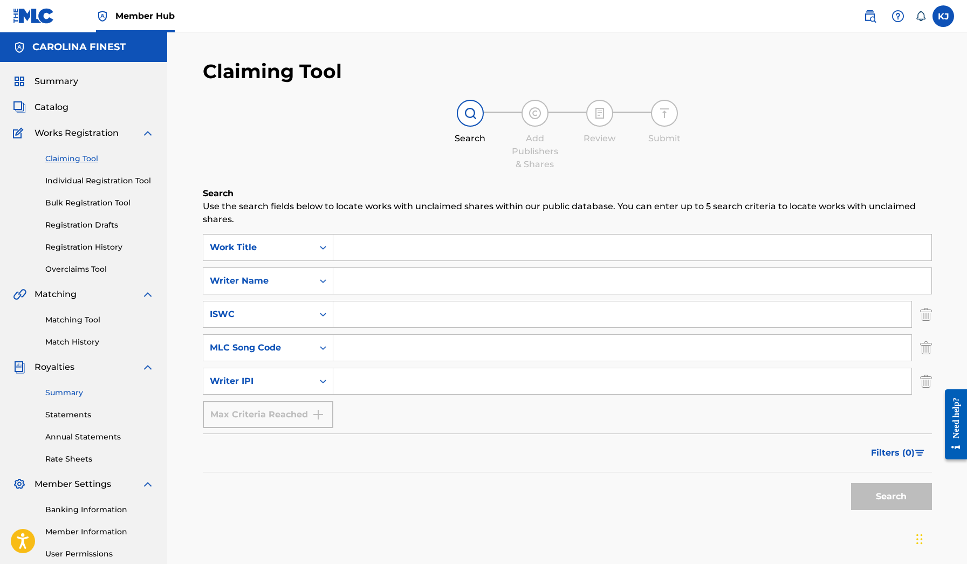
click at [63, 397] on link "Summary" at bounding box center [99, 392] width 109 height 11
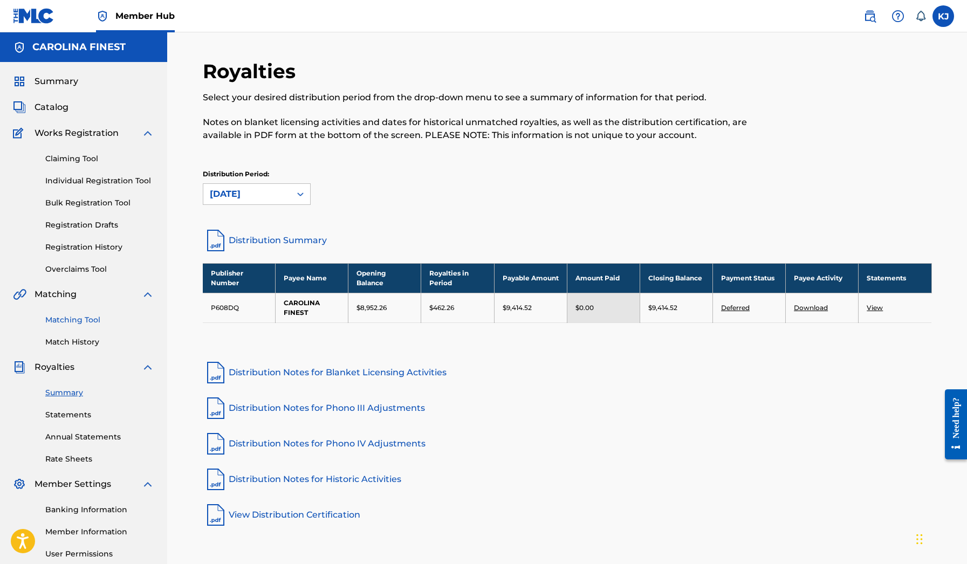
click at [88, 320] on link "Matching Tool" at bounding box center [99, 319] width 109 height 11
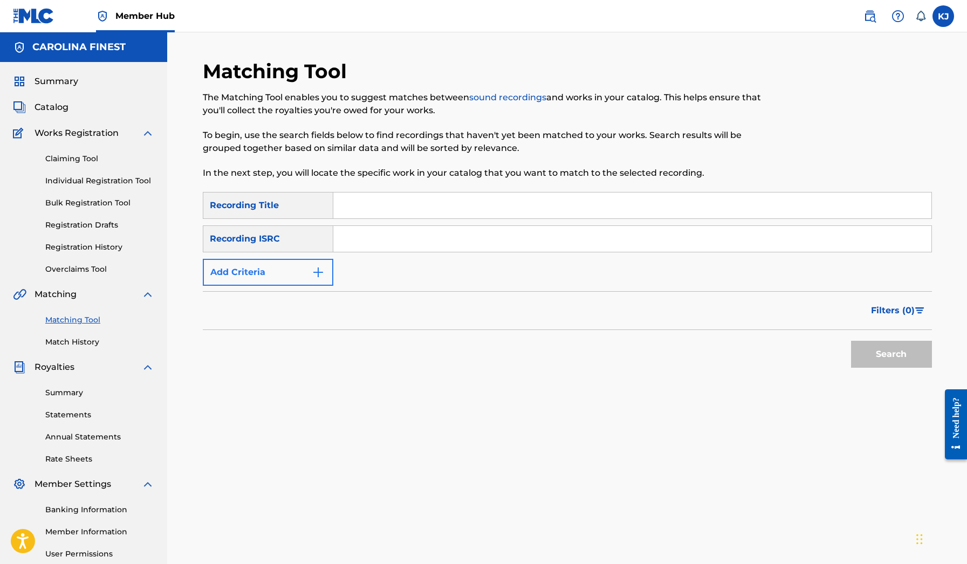
click at [311, 269] on button "Add Criteria" at bounding box center [268, 272] width 131 height 27
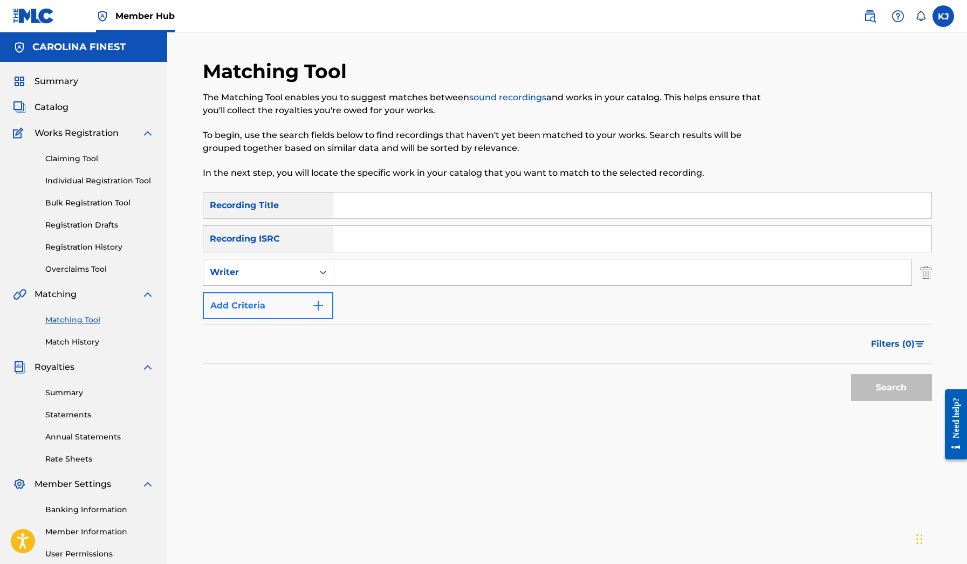
click at [317, 304] on img "Search Form" at bounding box center [318, 305] width 13 height 13
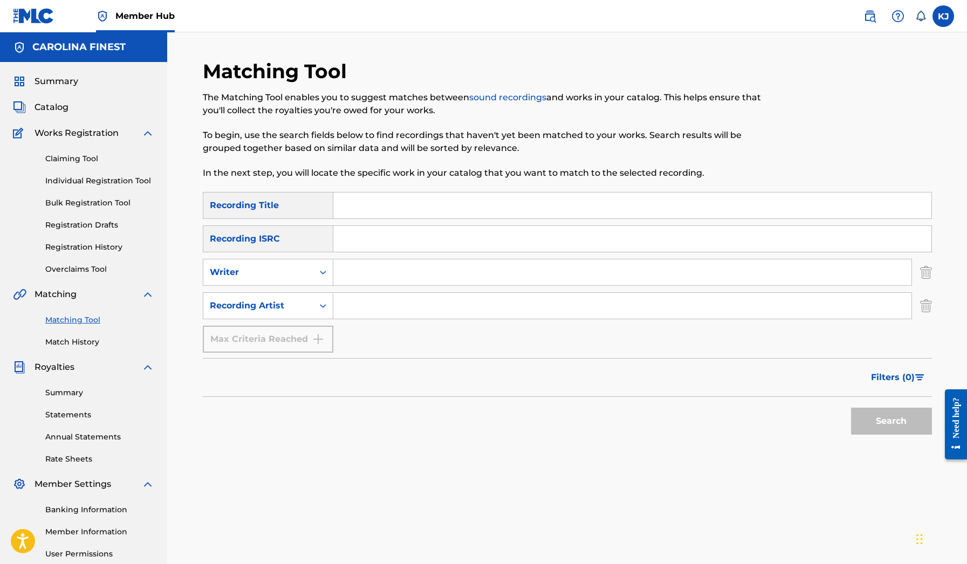
click at [375, 314] on input "Search Form" at bounding box center [622, 306] width 578 height 26
type input "[PERSON_NAME]"
click at [891, 421] on button "Search" at bounding box center [891, 421] width 81 height 27
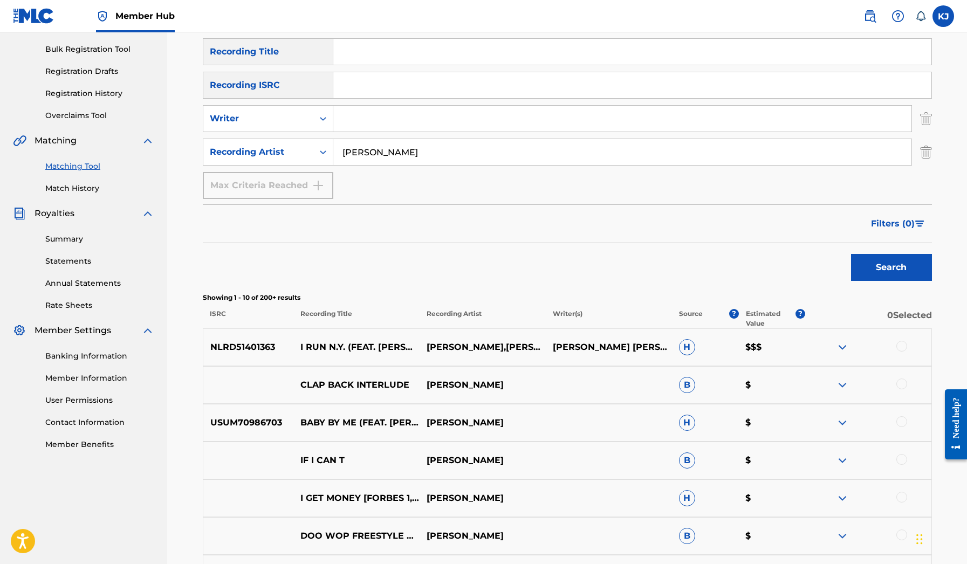
scroll to position [159, 0]
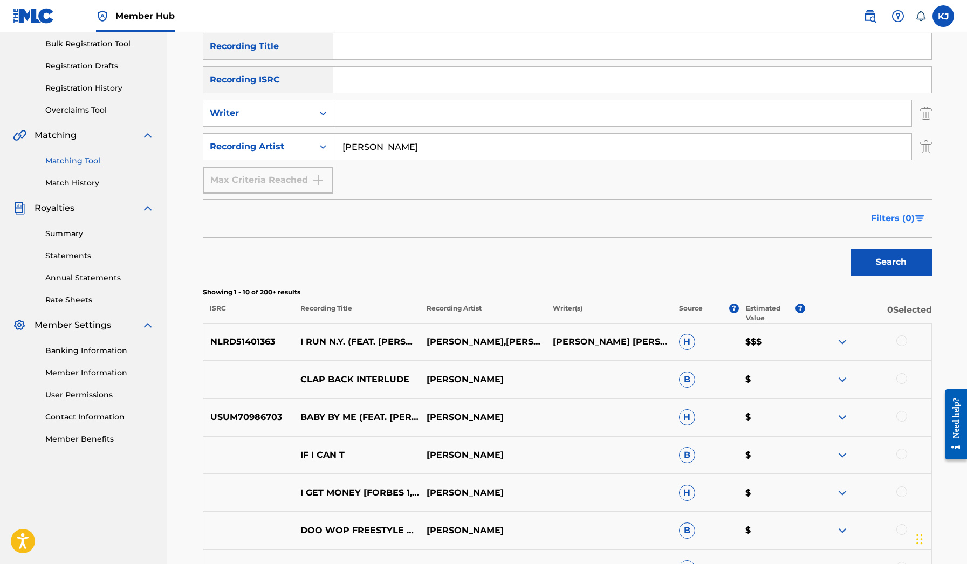
click at [912, 222] on span "Filters ( 0 )" at bounding box center [893, 218] width 44 height 13
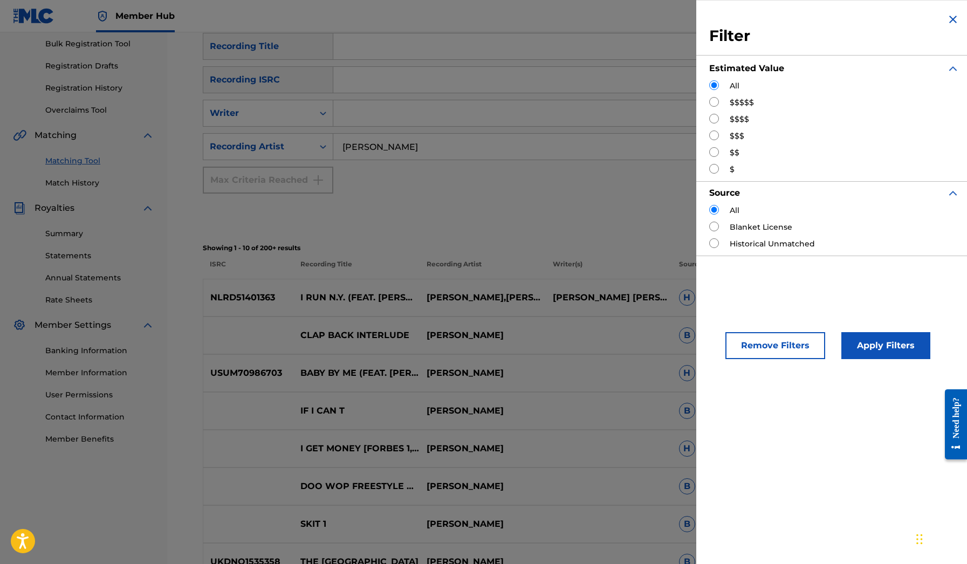
click at [711, 100] on input "Search Form" at bounding box center [714, 102] width 10 height 10
radio input "true"
click at [869, 338] on button "Apply Filters" at bounding box center [885, 345] width 89 height 27
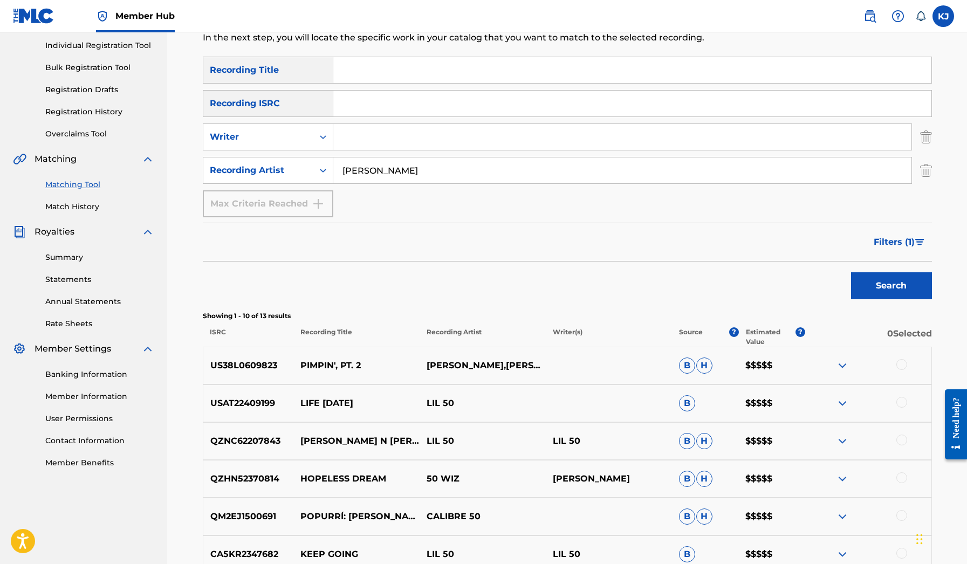
scroll to position [137, 0]
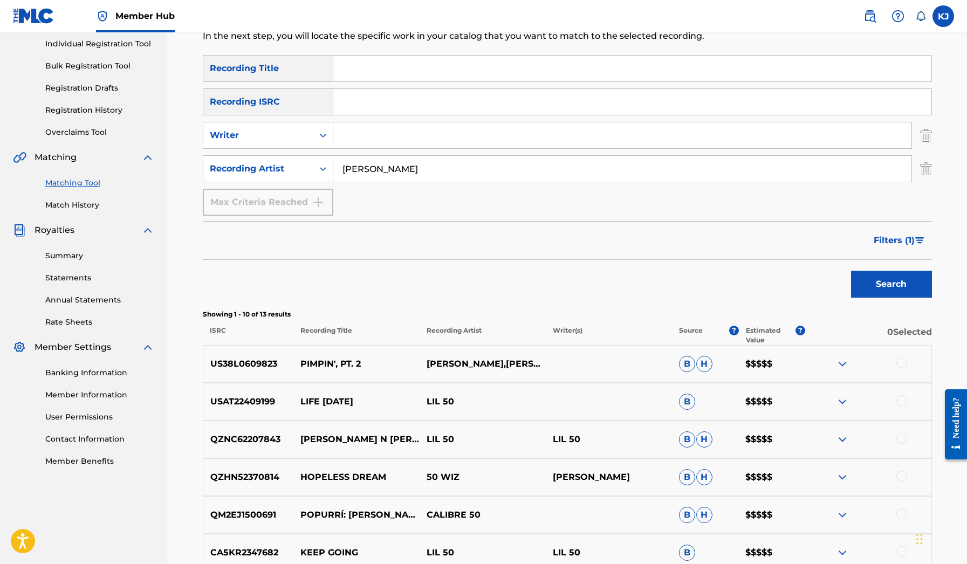
click at [840, 363] on img at bounding box center [842, 364] width 13 height 13
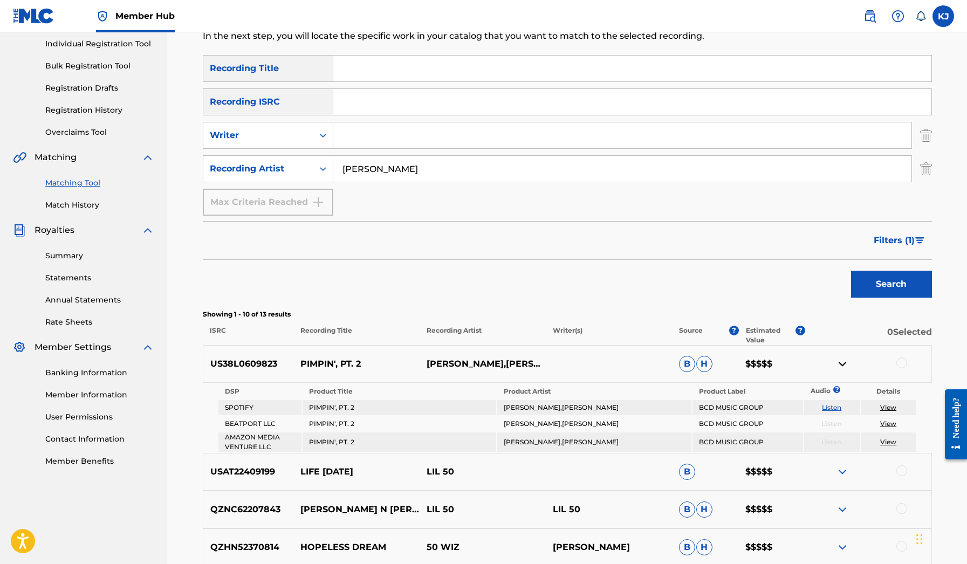
click at [840, 363] on img at bounding box center [842, 364] width 13 height 13
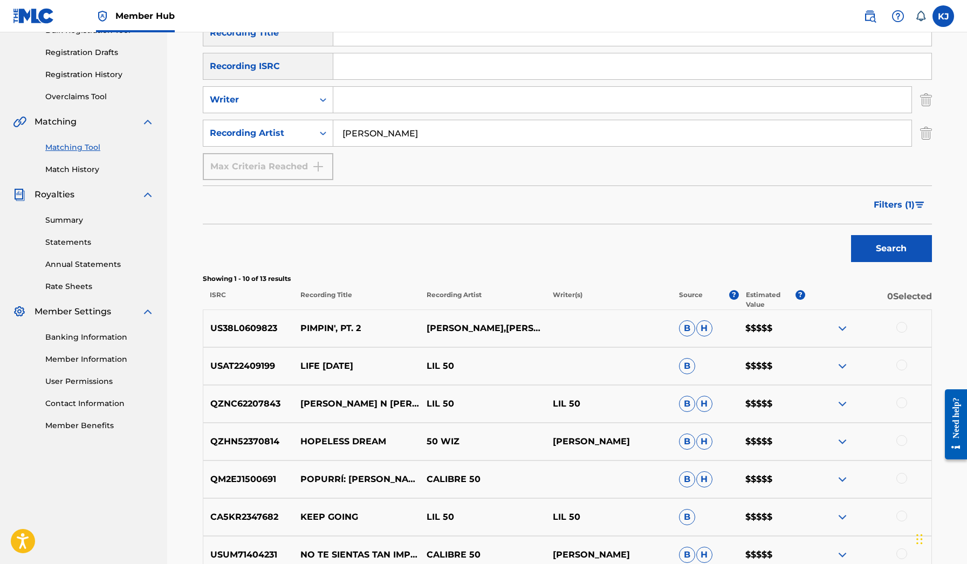
scroll to position [174, 0]
click at [847, 362] on img at bounding box center [842, 365] width 13 height 13
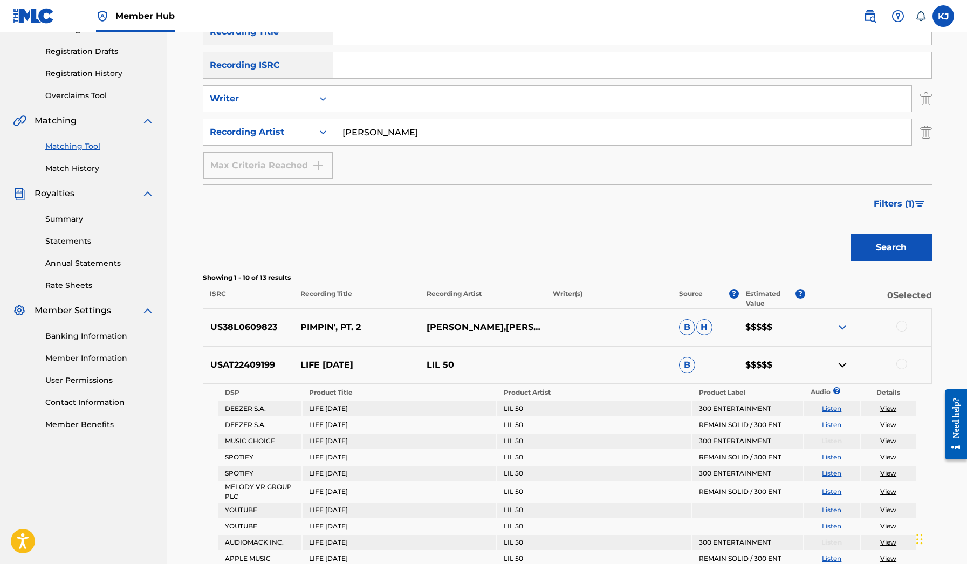
click at [846, 362] on img at bounding box center [842, 365] width 13 height 13
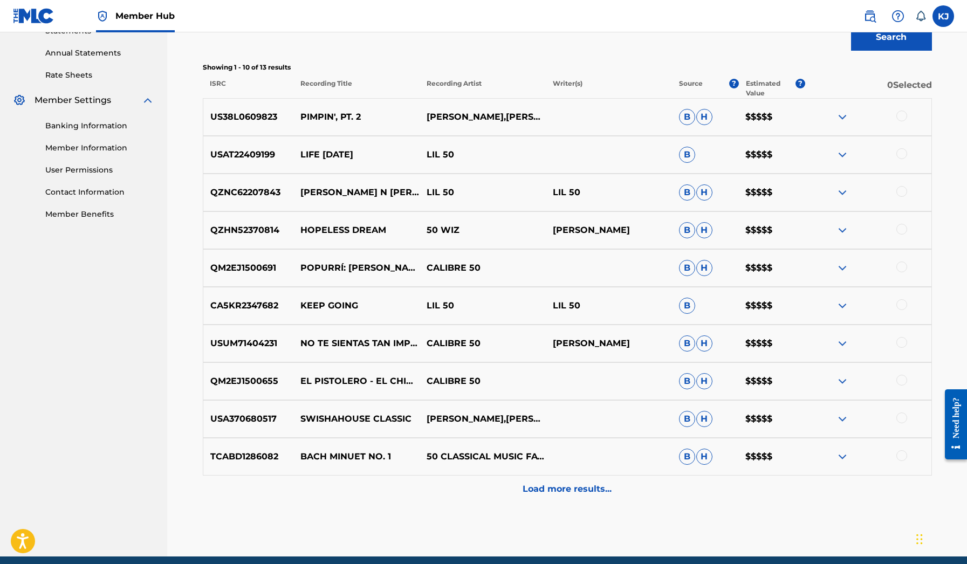
scroll to position [386, 0]
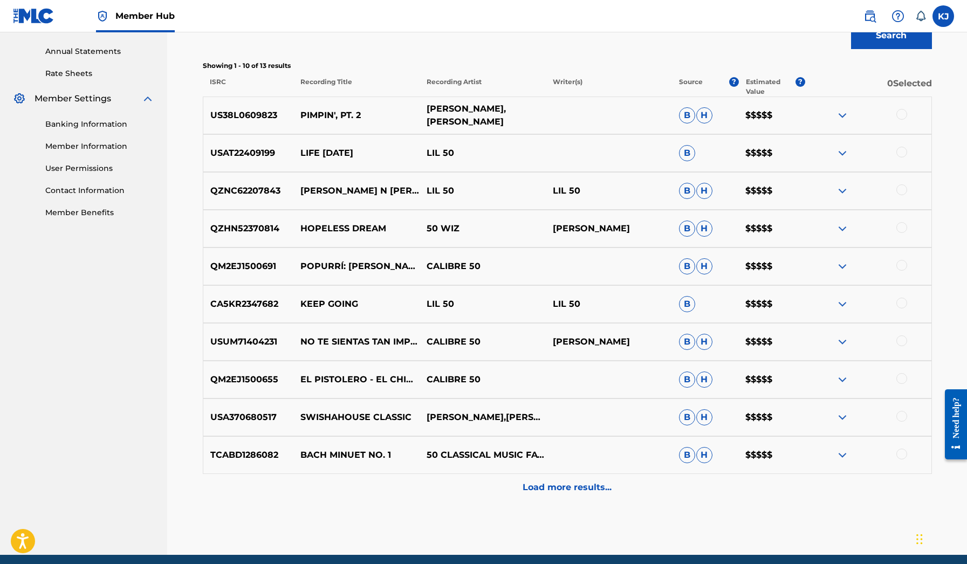
click at [544, 116] on p "[PERSON_NAME],[PERSON_NAME]" at bounding box center [483, 115] width 126 height 26
